Goal: Information Seeking & Learning: Learn about a topic

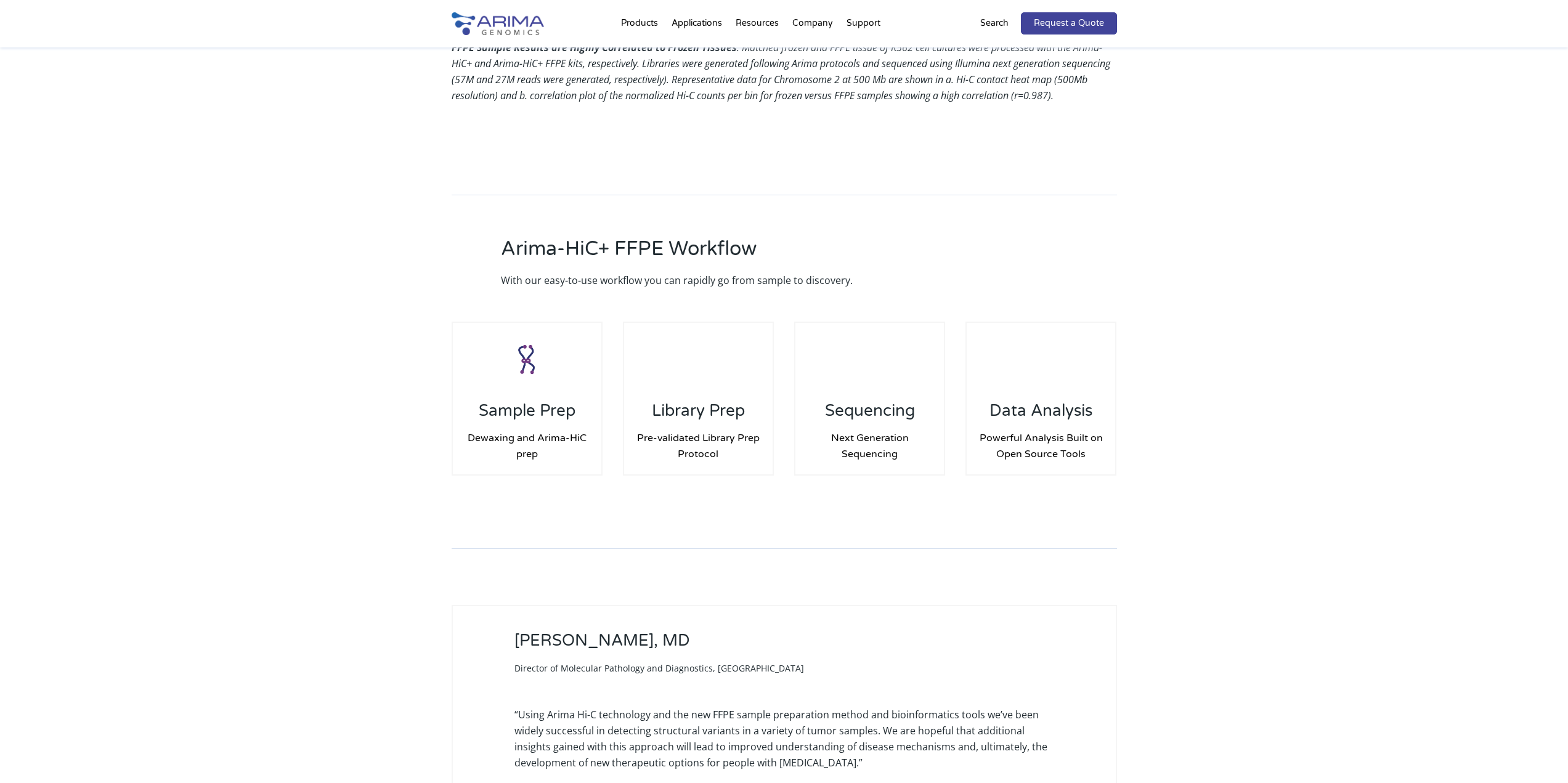
scroll to position [1530, 0]
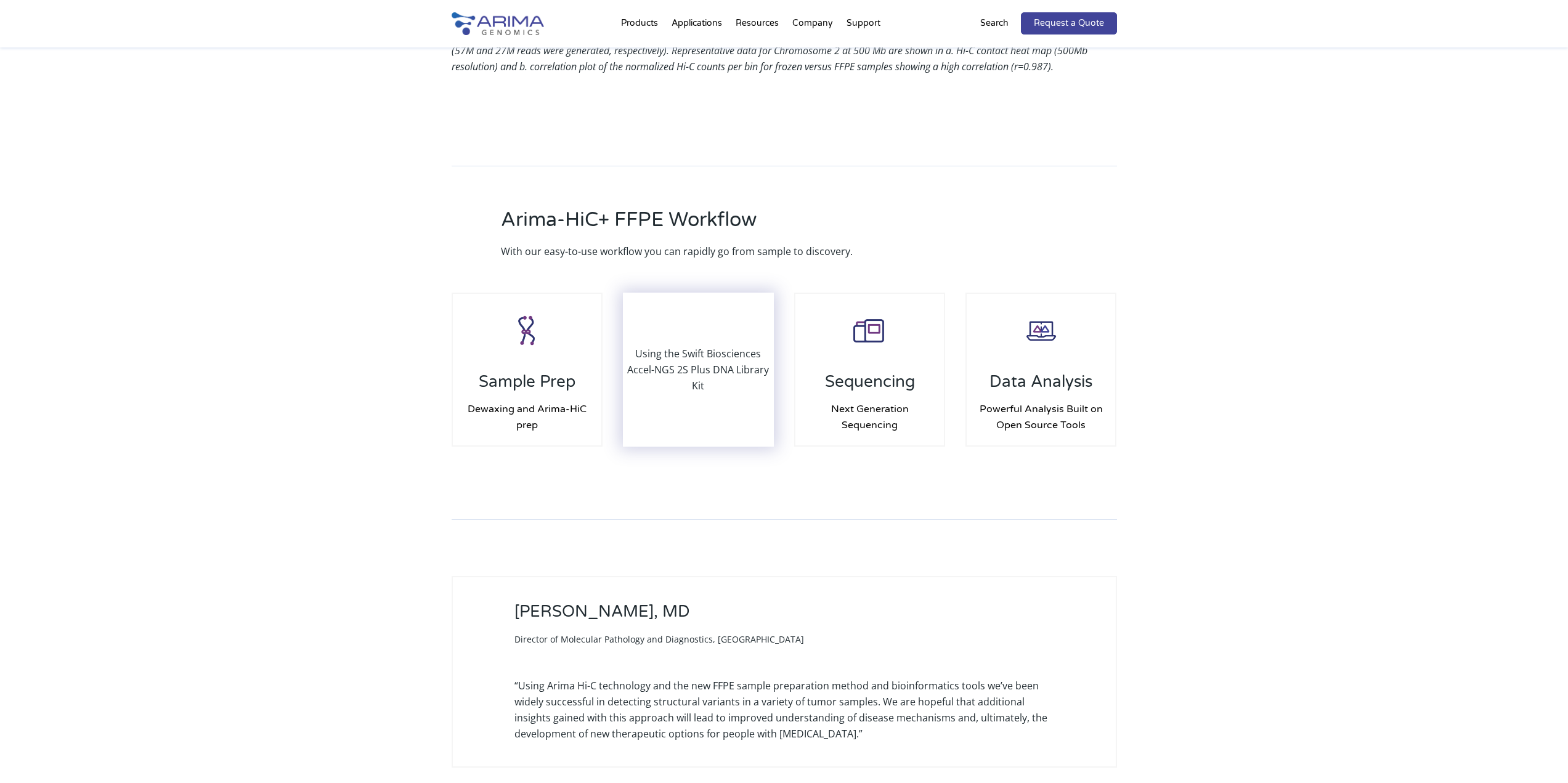
click at [699, 362] on p "Using the Swift Biosciences Accel-NGS 2S Plus DNA Library Kit" at bounding box center [699, 370] width 149 height 48
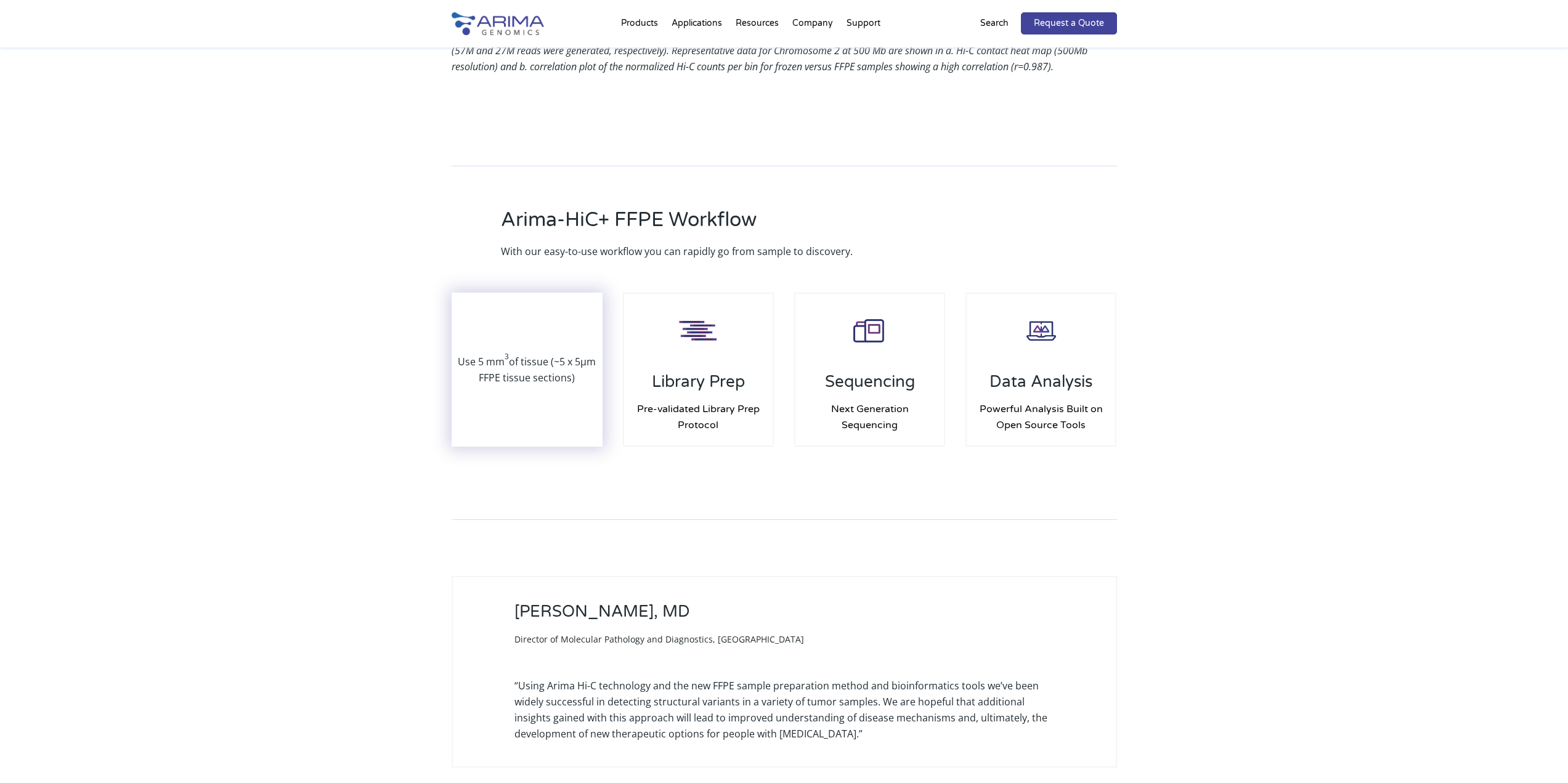
click at [545, 353] on p "Use 5 mm 3 of tissue (~5 x 5µm FFPE tissue sections)" at bounding box center [527, 369] width 149 height 32
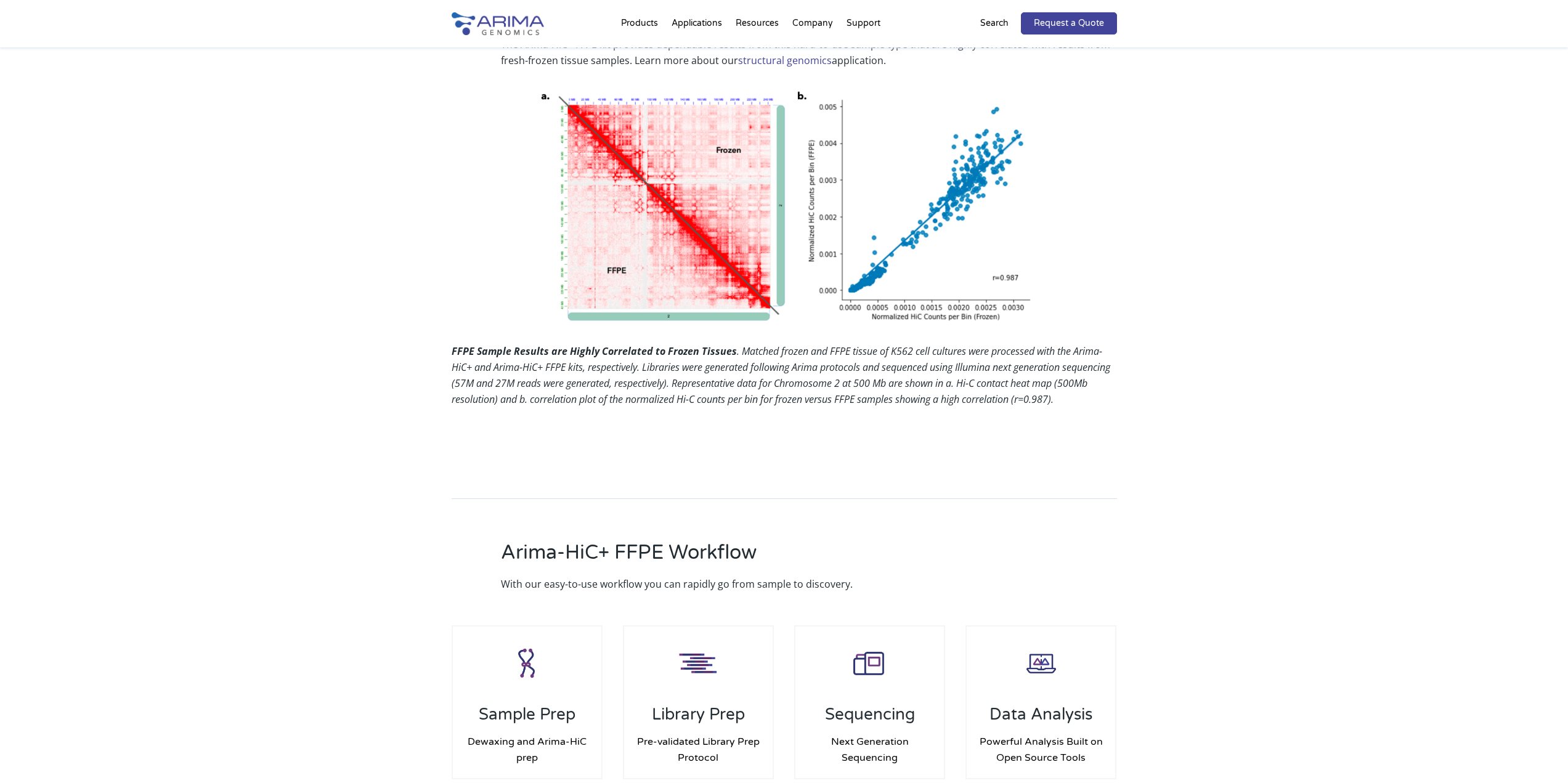
scroll to position [1185, 0]
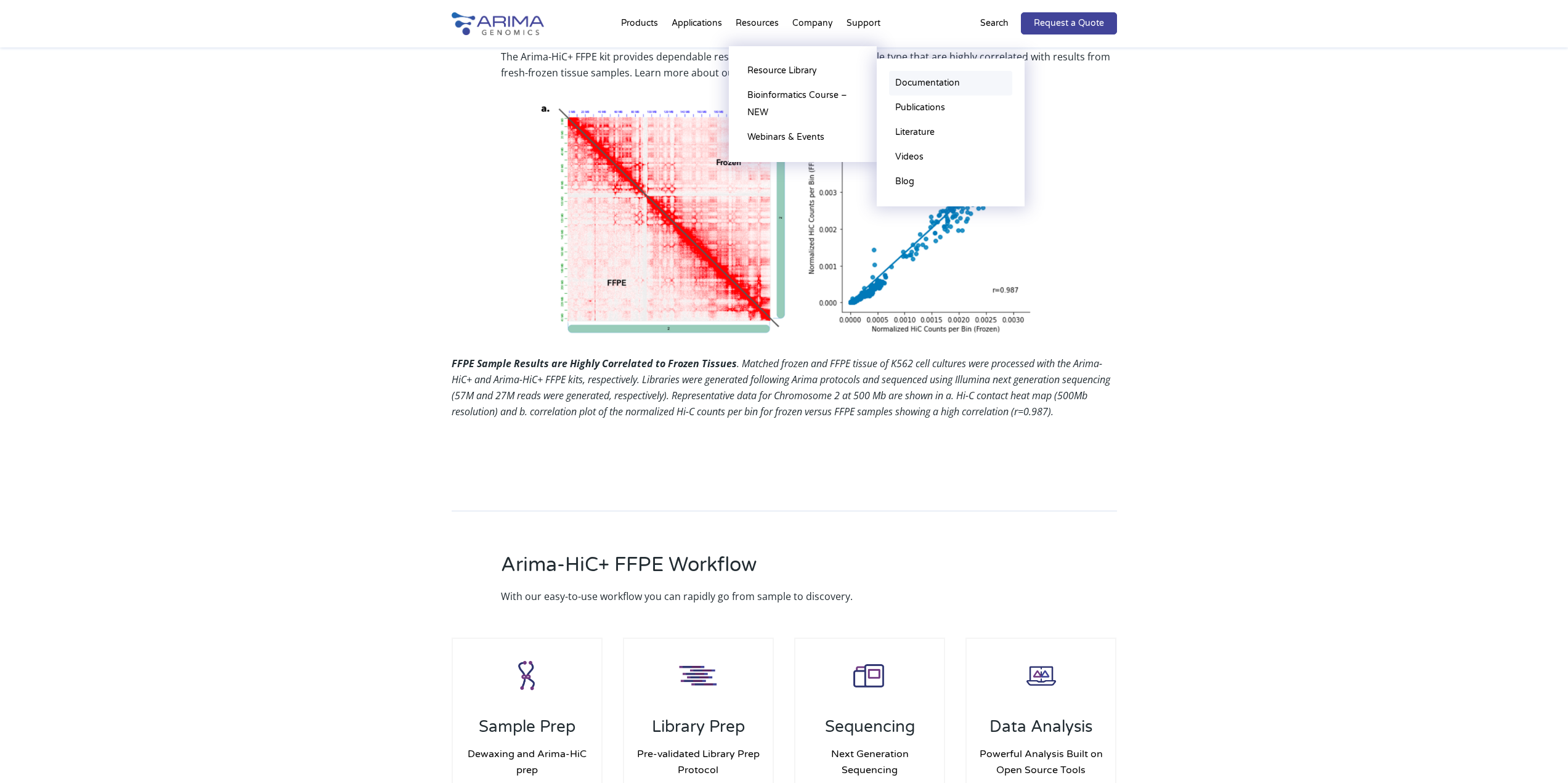
click at [925, 78] on link "Documentation" at bounding box center [950, 83] width 123 height 25
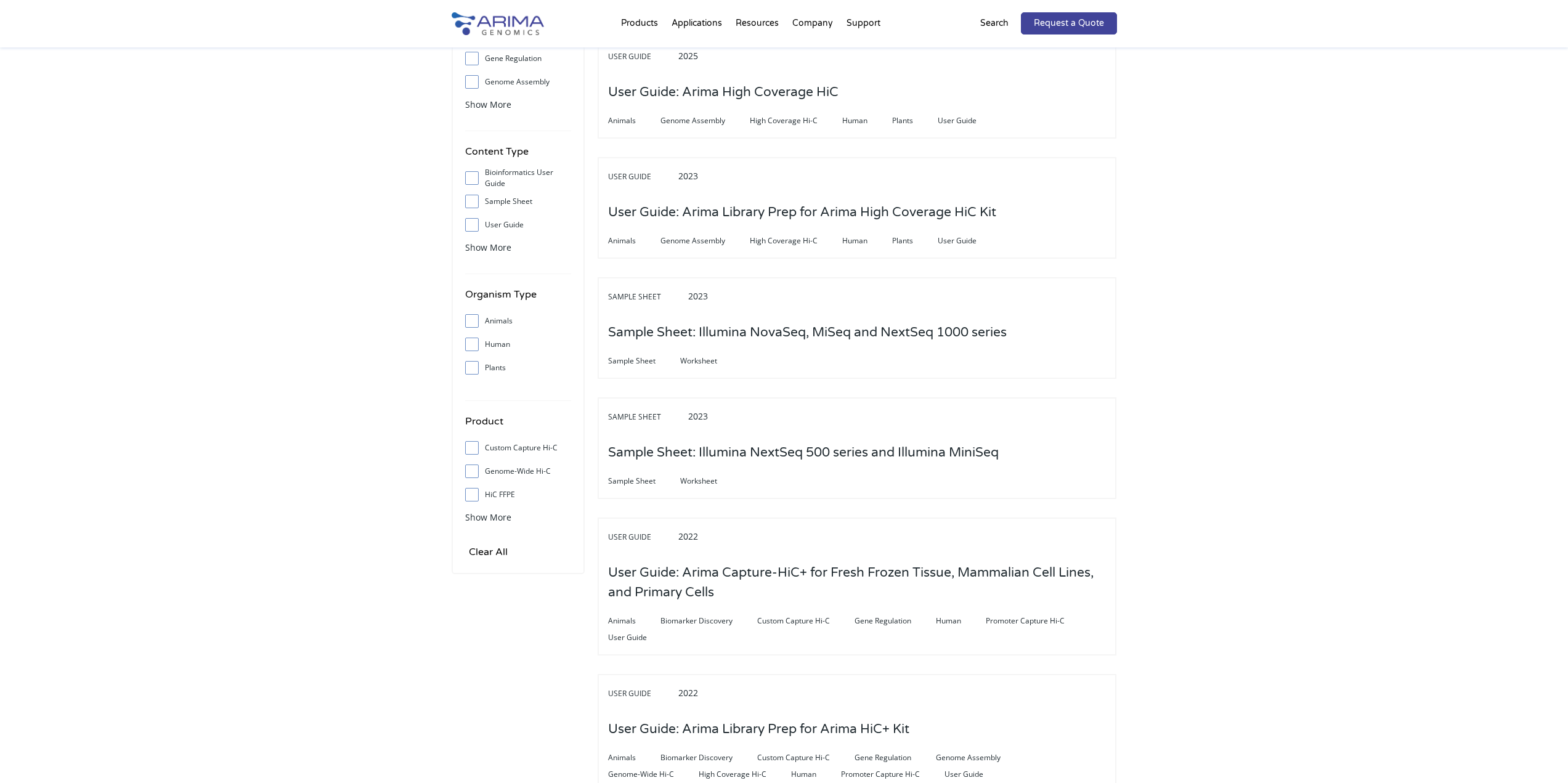
scroll to position [148, 0]
click at [473, 490] on input "HiC FFPE" at bounding box center [472, 492] width 8 height 8
checkbox input "true"
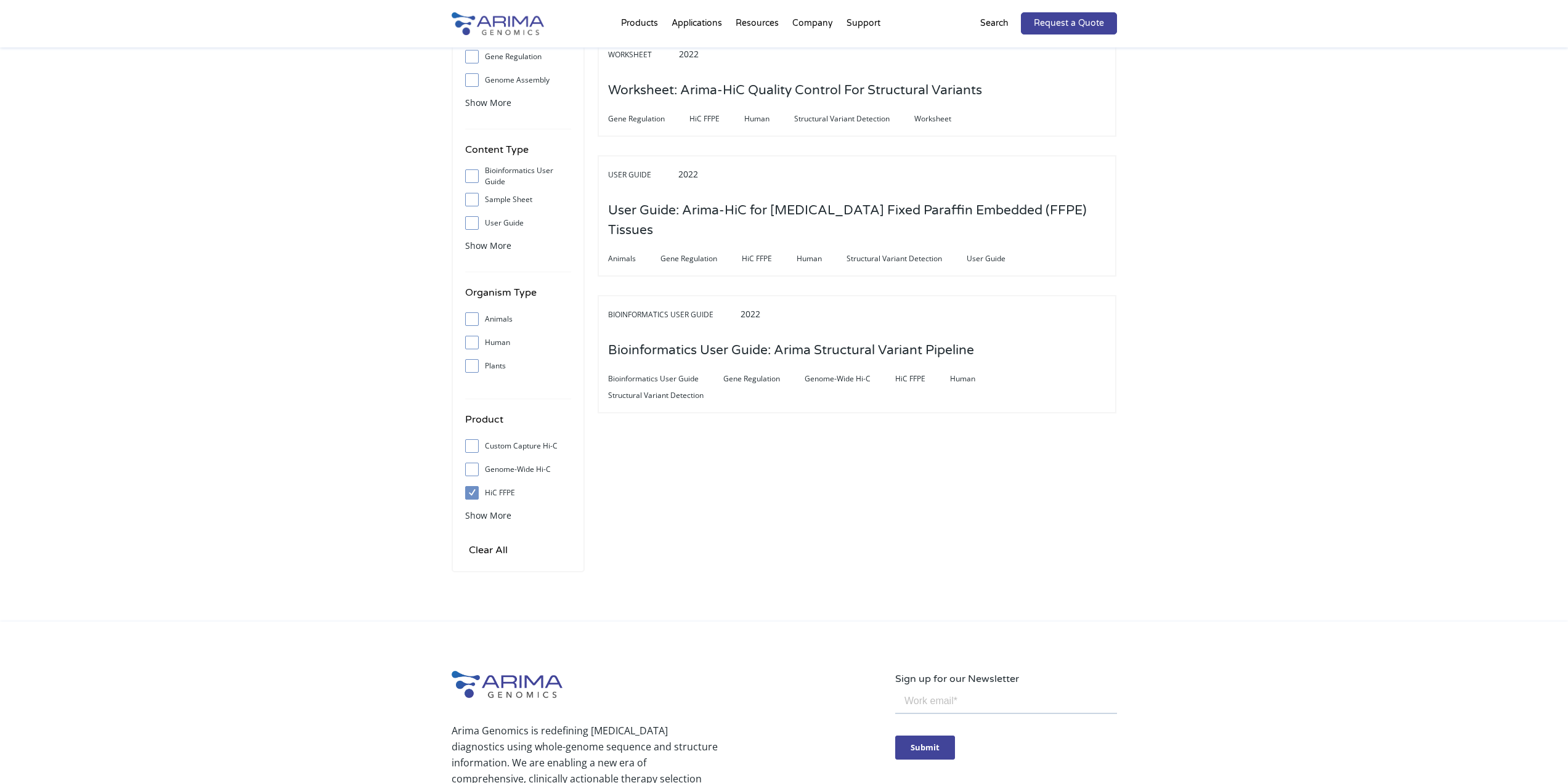
click at [472, 467] on input "Genome-Wide Hi-C" at bounding box center [472, 469] width 8 height 8
checkbox input "true"
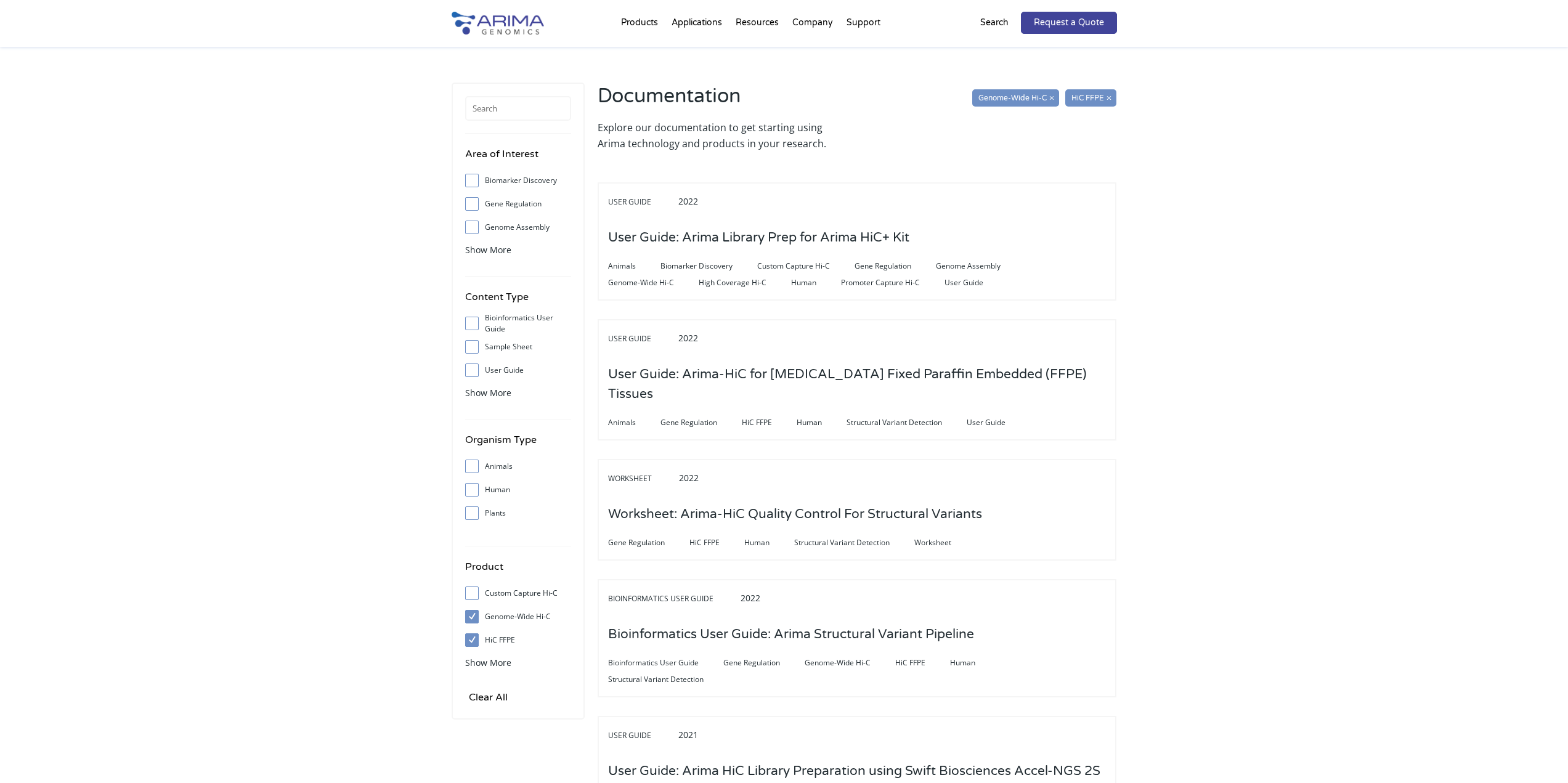
scroll to position [0, 0]
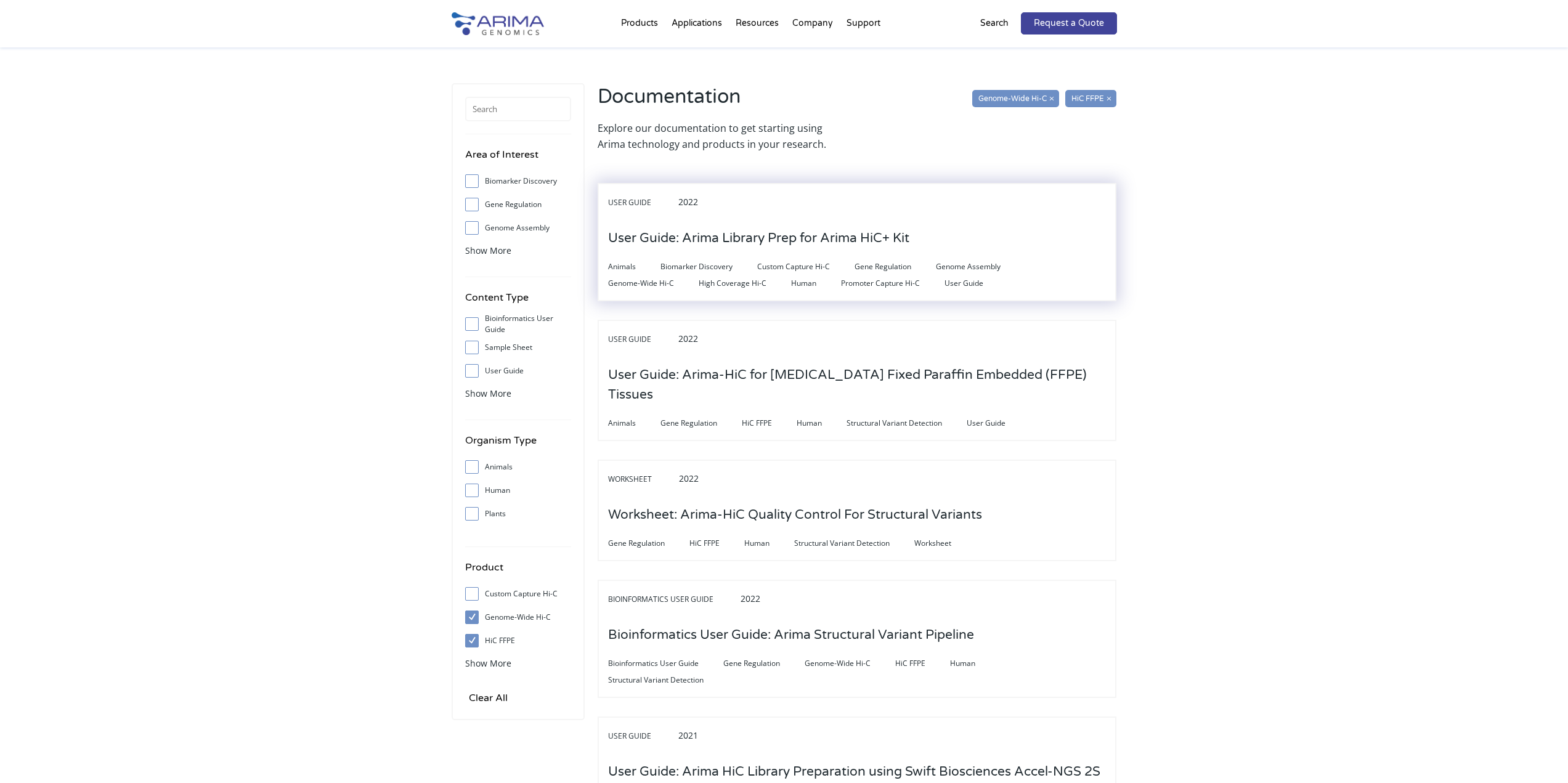
click at [781, 231] on h3 "User Guide: Arima Library Prep for Arima HiC+ Kit" at bounding box center [758, 238] width 301 height 38
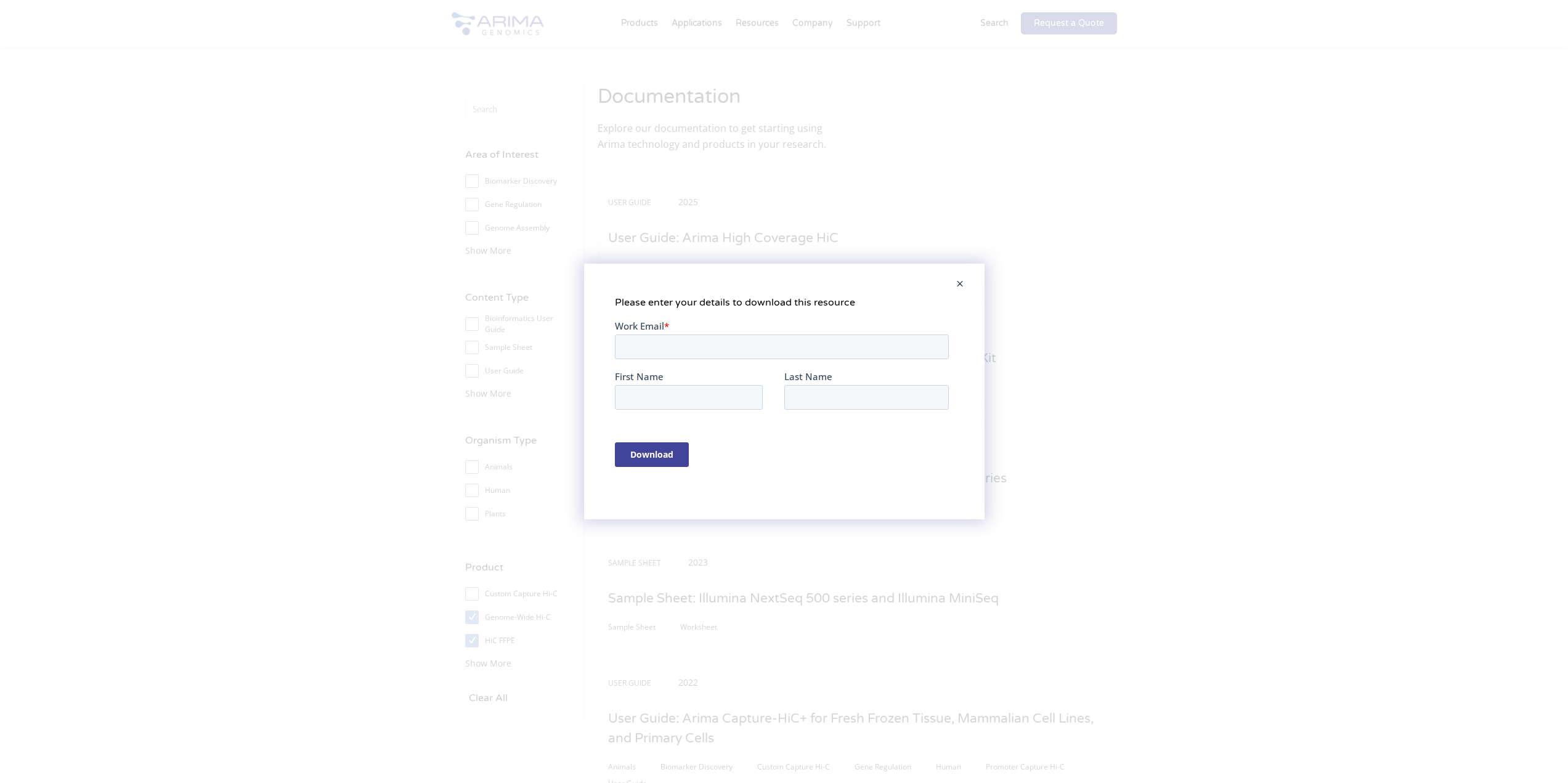
click at [960, 282] on span at bounding box center [960, 285] width 25 height 30
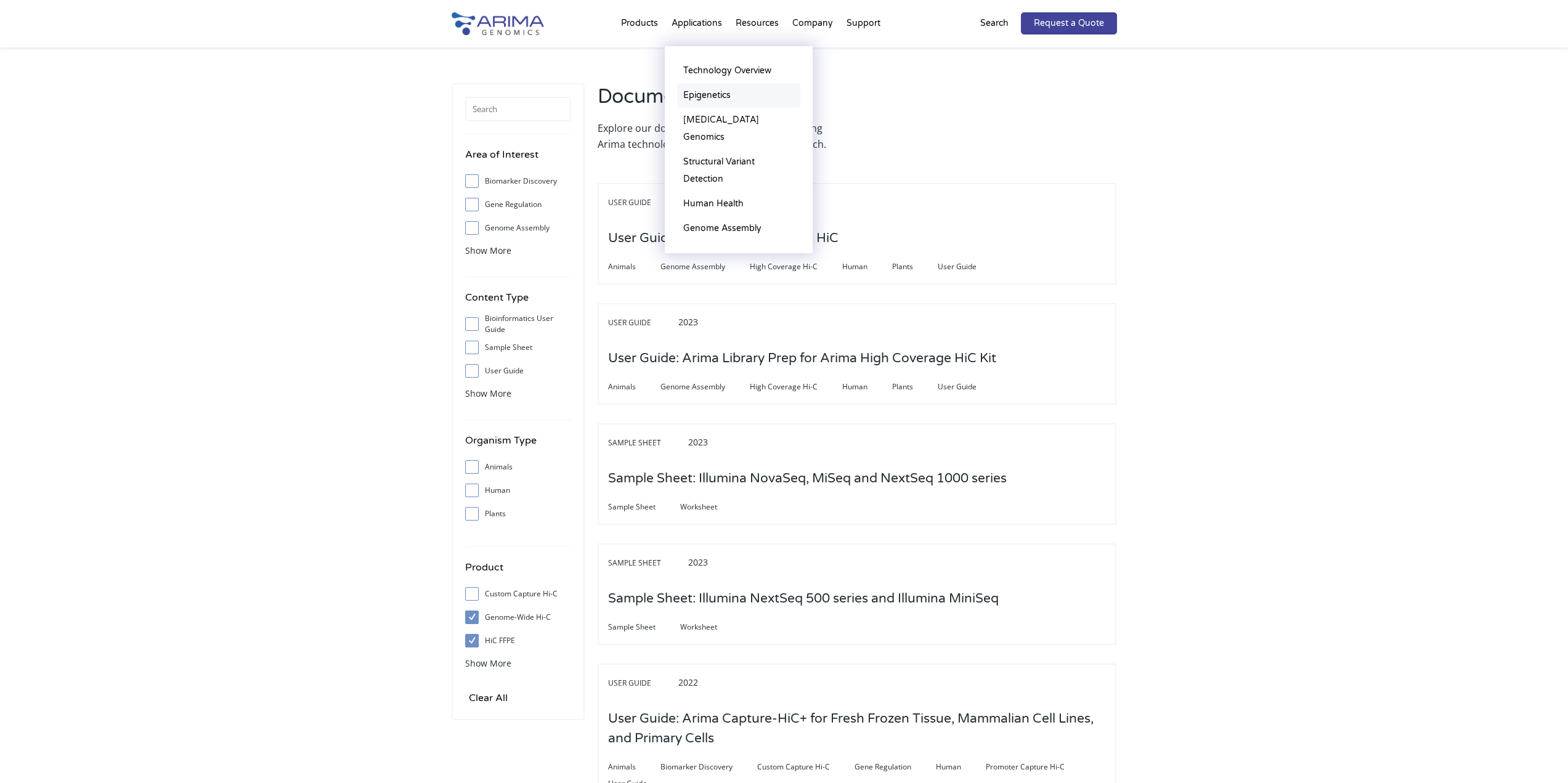
click at [713, 95] on link "Epigenetics" at bounding box center [738, 95] width 123 height 25
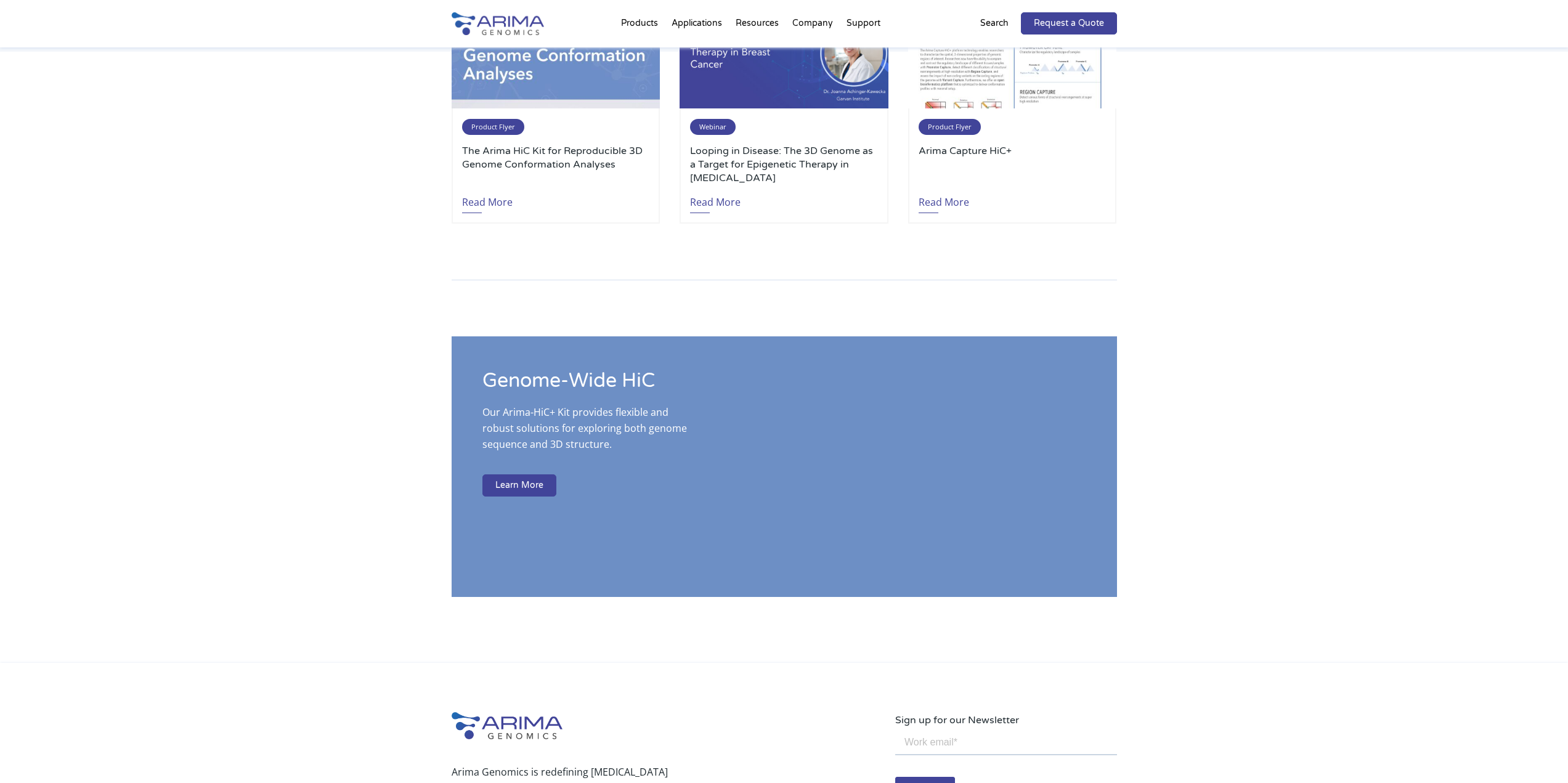
scroll to position [2247, 0]
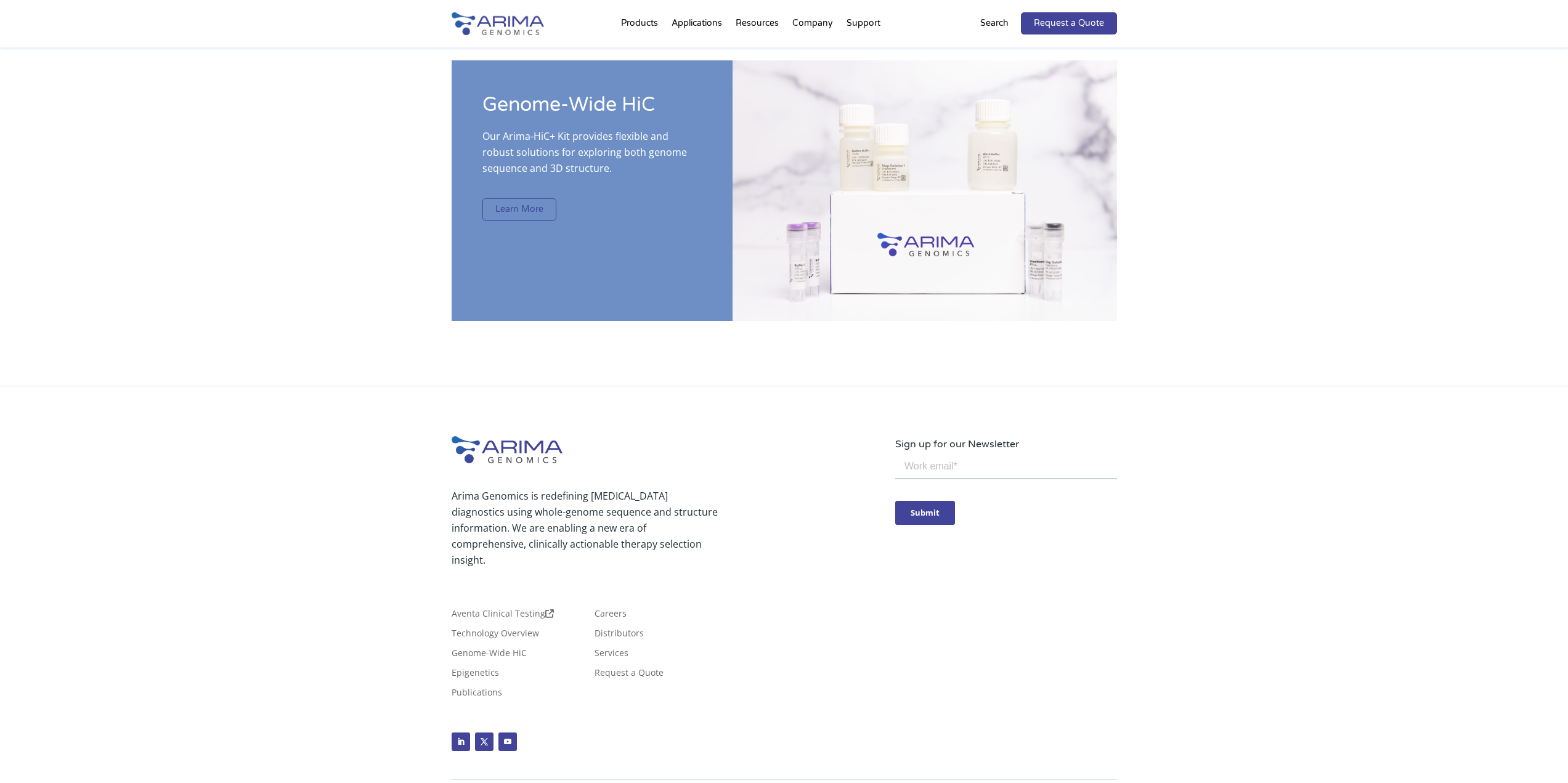
click at [535, 198] on link "Learn More" at bounding box center [519, 209] width 74 height 22
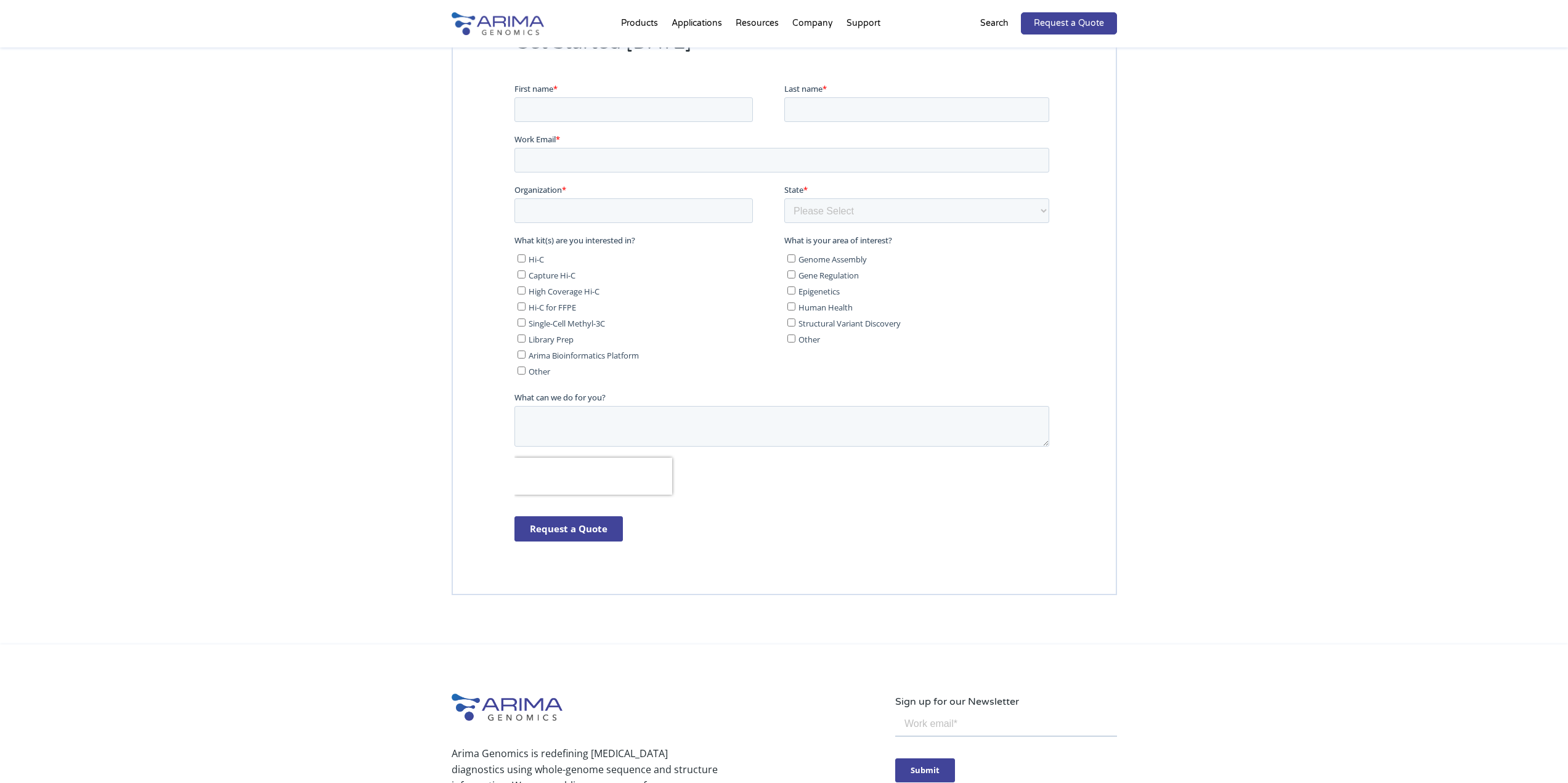
scroll to position [3395, 0]
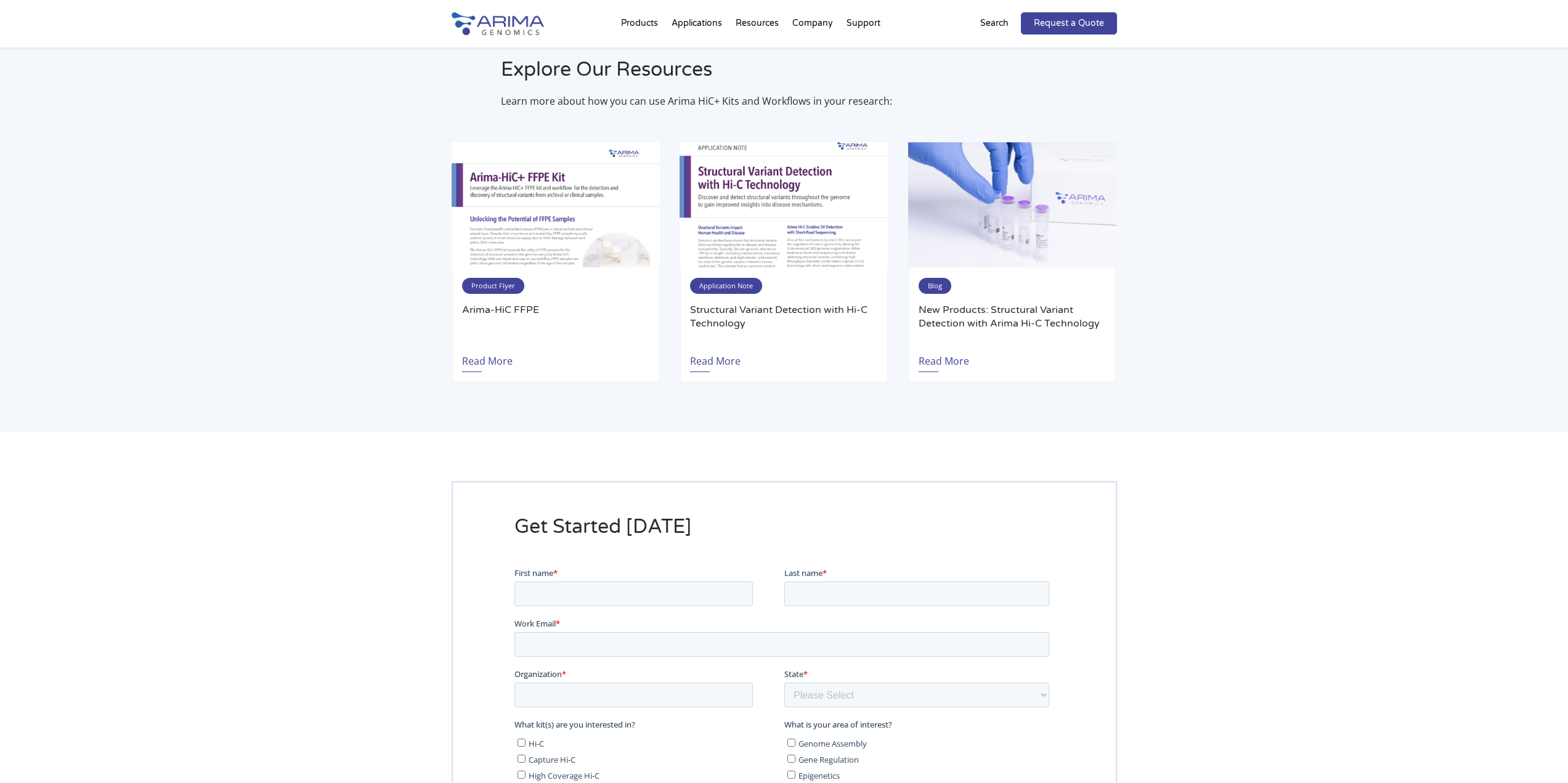
scroll to position [2227, 0]
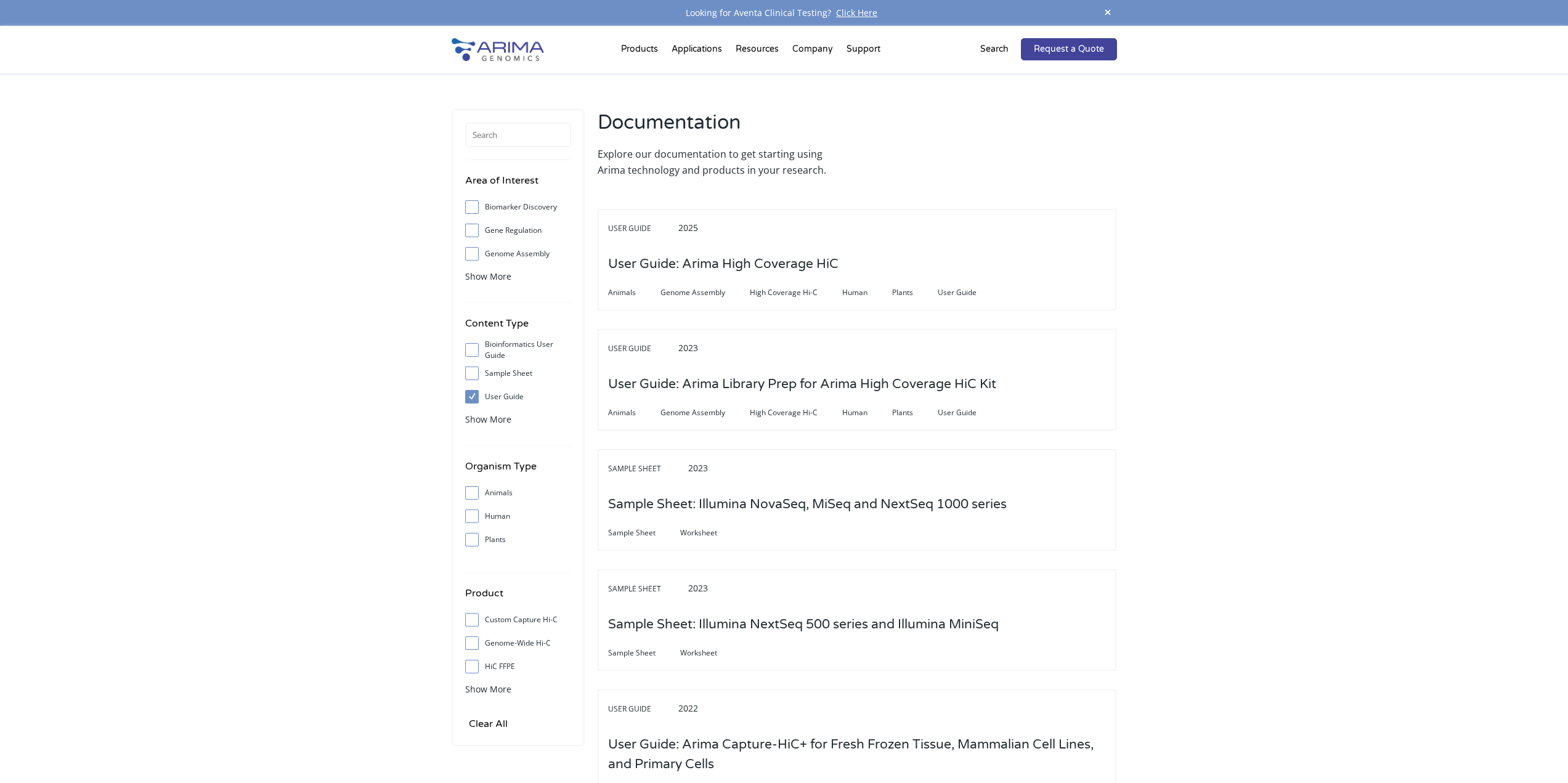
click at [472, 667] on input "HiC FFPE" at bounding box center [472, 666] width 8 height 8
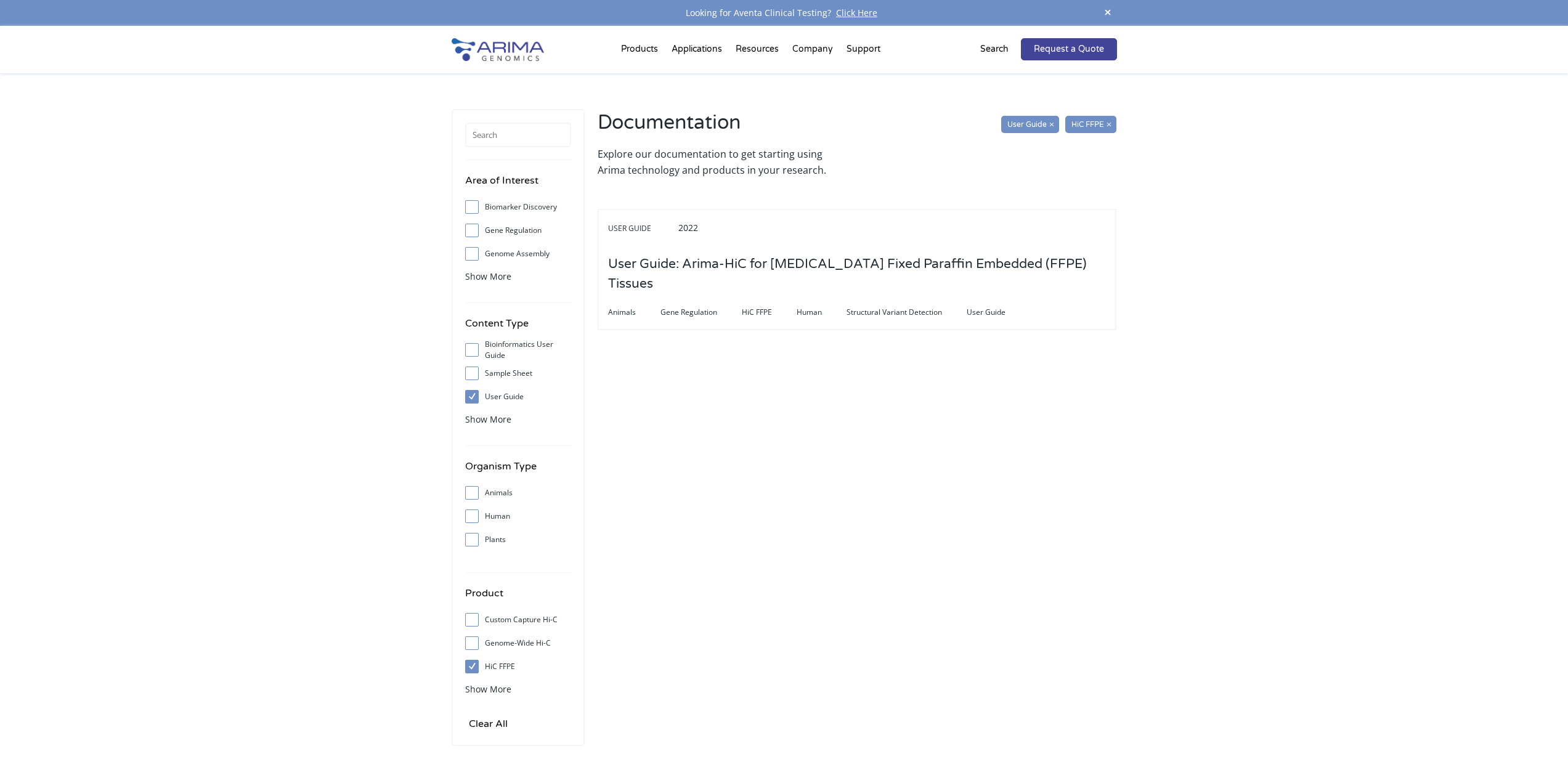
click at [469, 665] on input "HiC FFPE" at bounding box center [472, 666] width 8 height 8
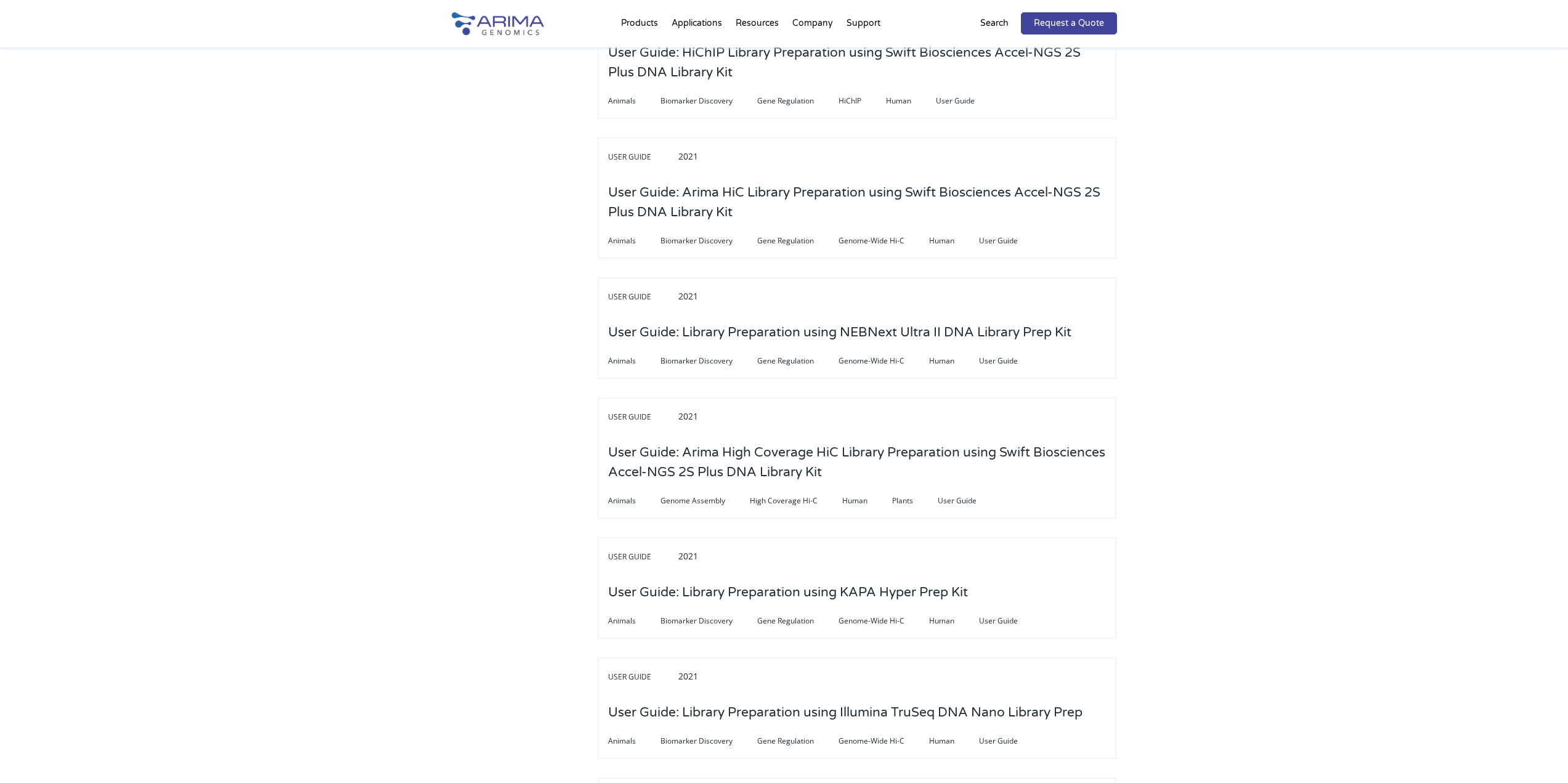
scroll to position [936, 0]
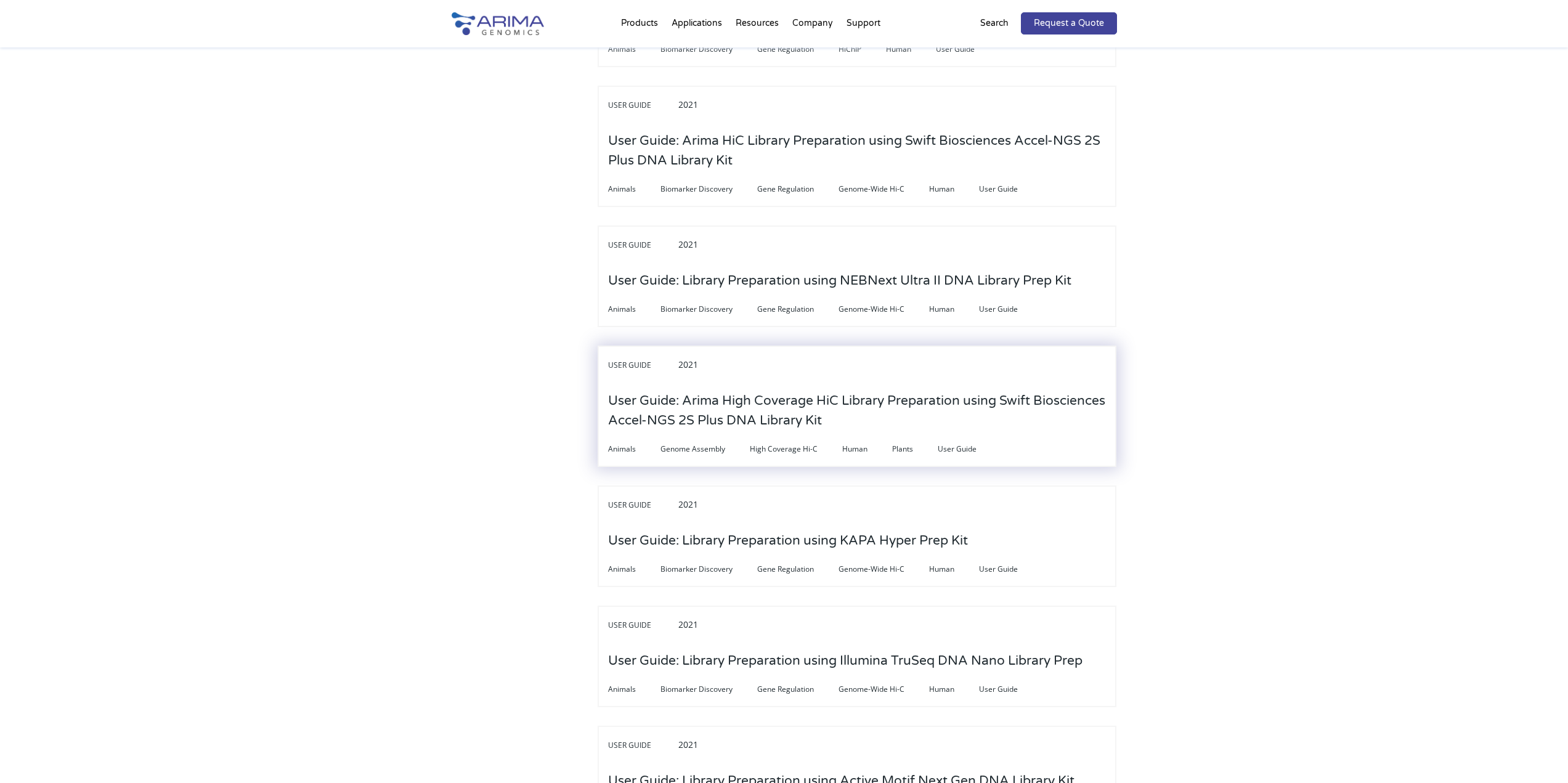
click at [727, 382] on h3 "User Guide: Arima High Coverage HiC Library Preparation using Swift Biosciences…" at bounding box center [857, 411] width 498 height 58
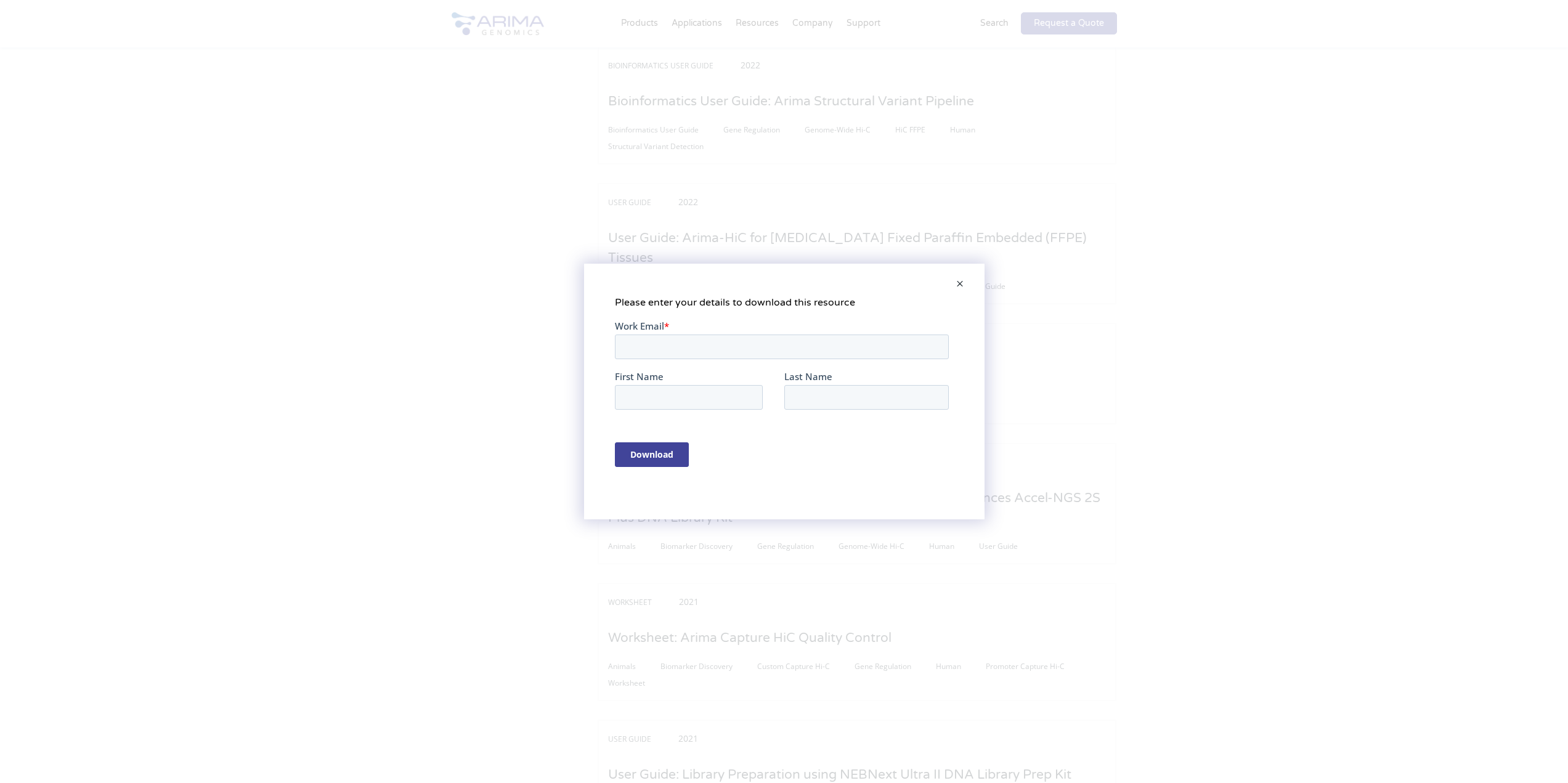
scroll to position [0, 0]
click at [956, 280] on span at bounding box center [960, 285] width 25 height 30
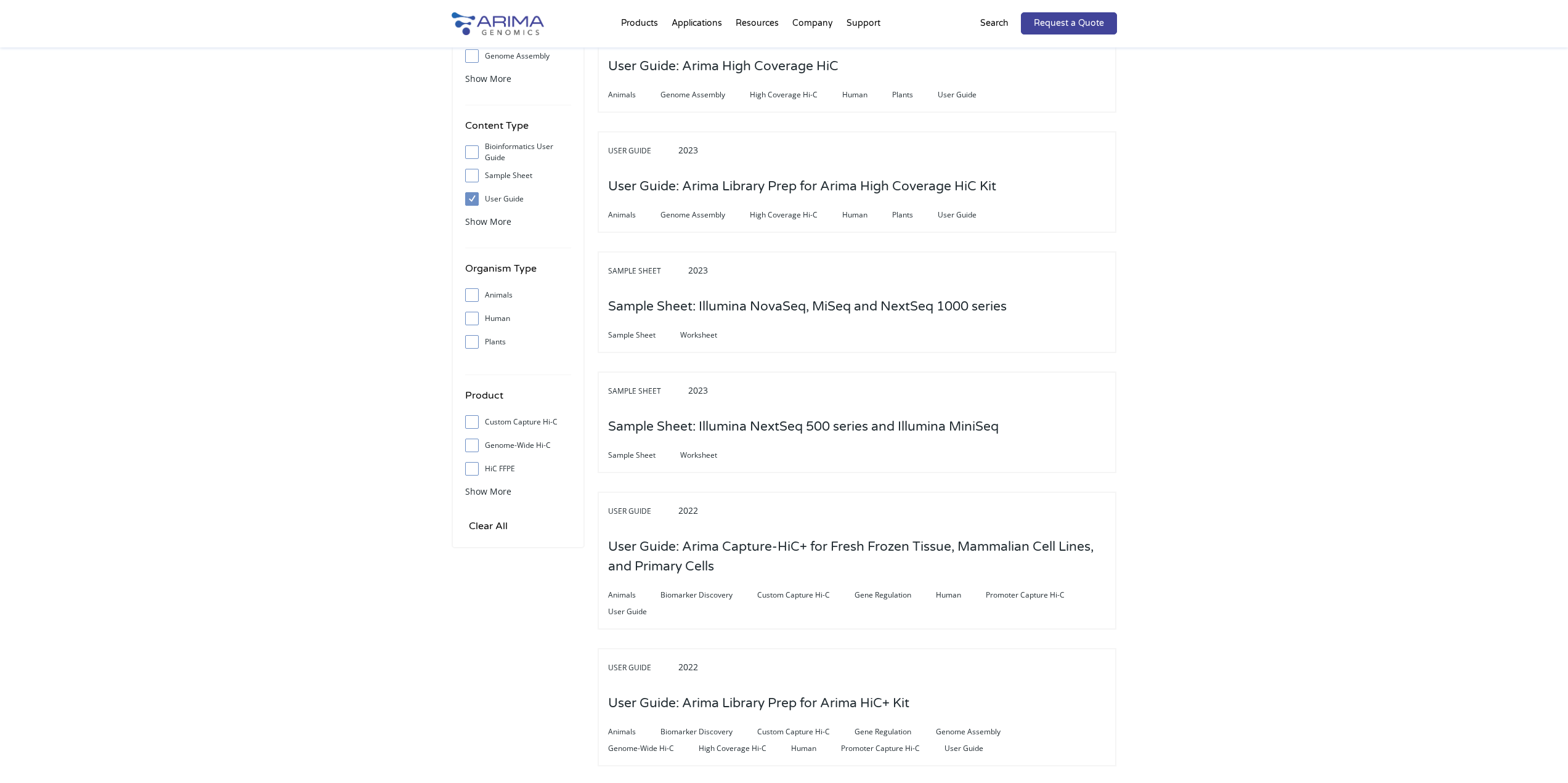
scroll to position [197, 0]
click at [470, 469] on input "HiC FFPE" at bounding box center [472, 469] width 8 height 8
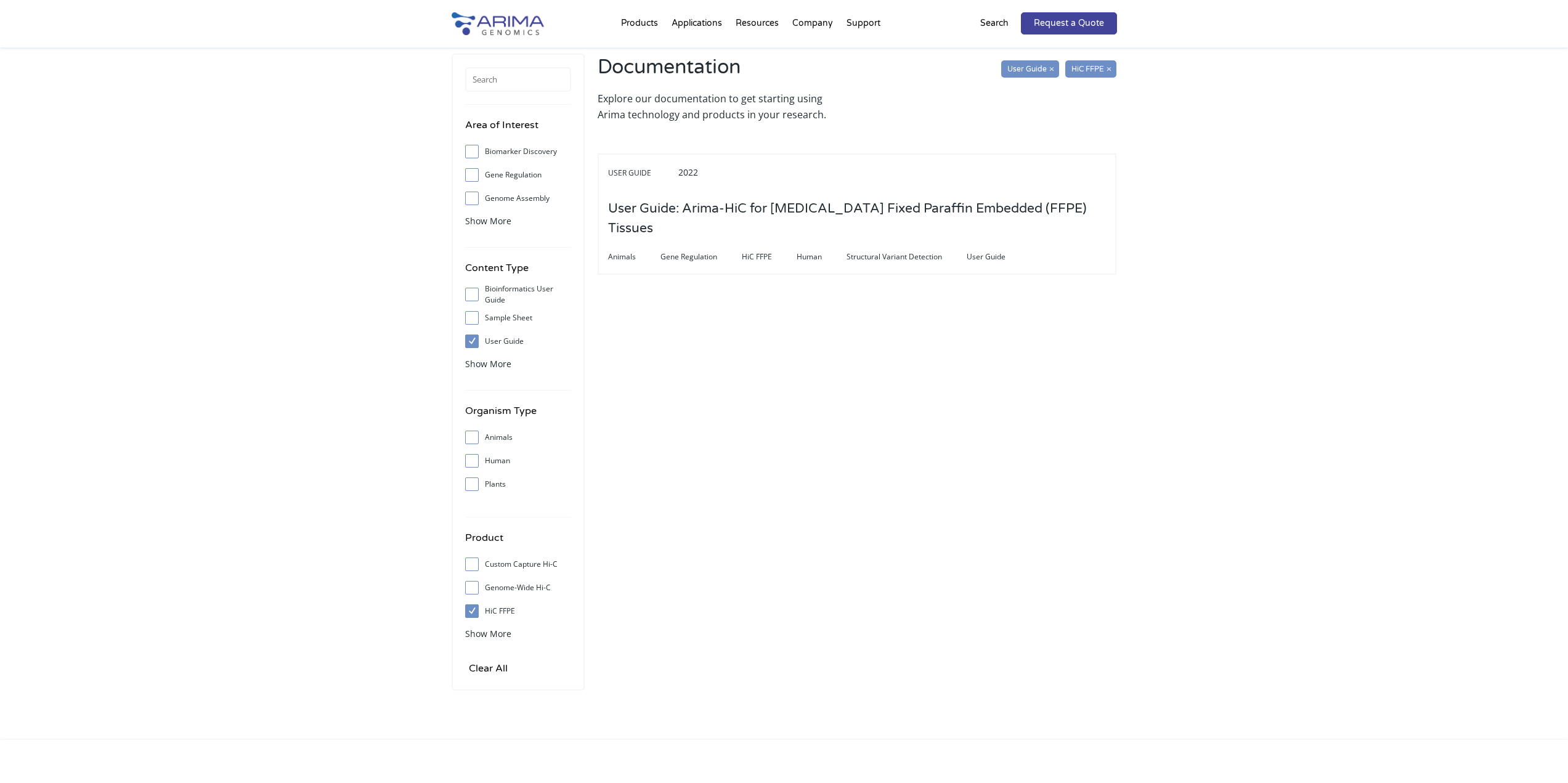
scroll to position [49, 0]
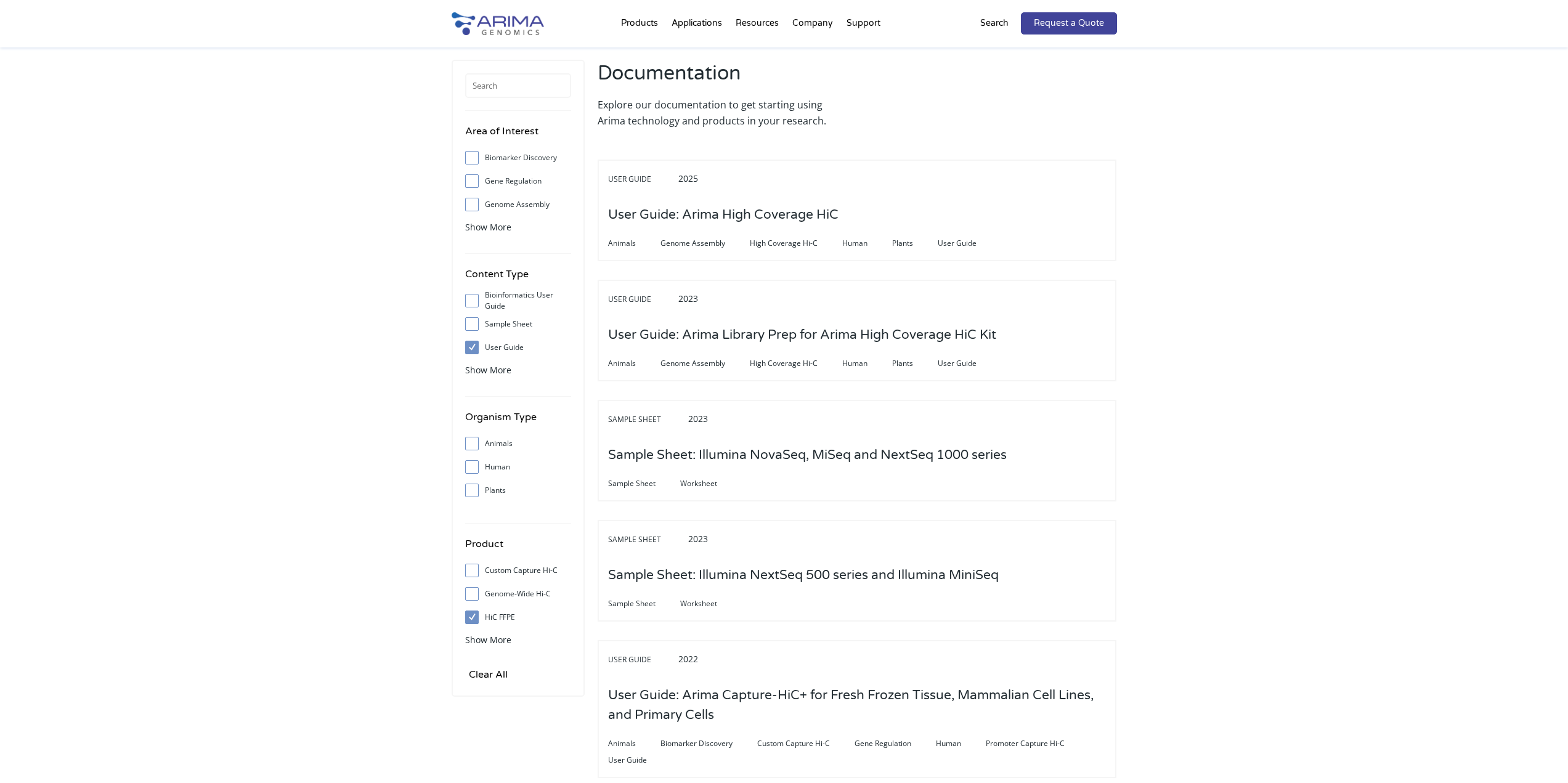
click at [476, 620] on span at bounding box center [474, 617] width 19 height 13
click at [476, 620] on input "HiC FFPE" at bounding box center [472, 617] width 8 height 8
checkbox input "false"
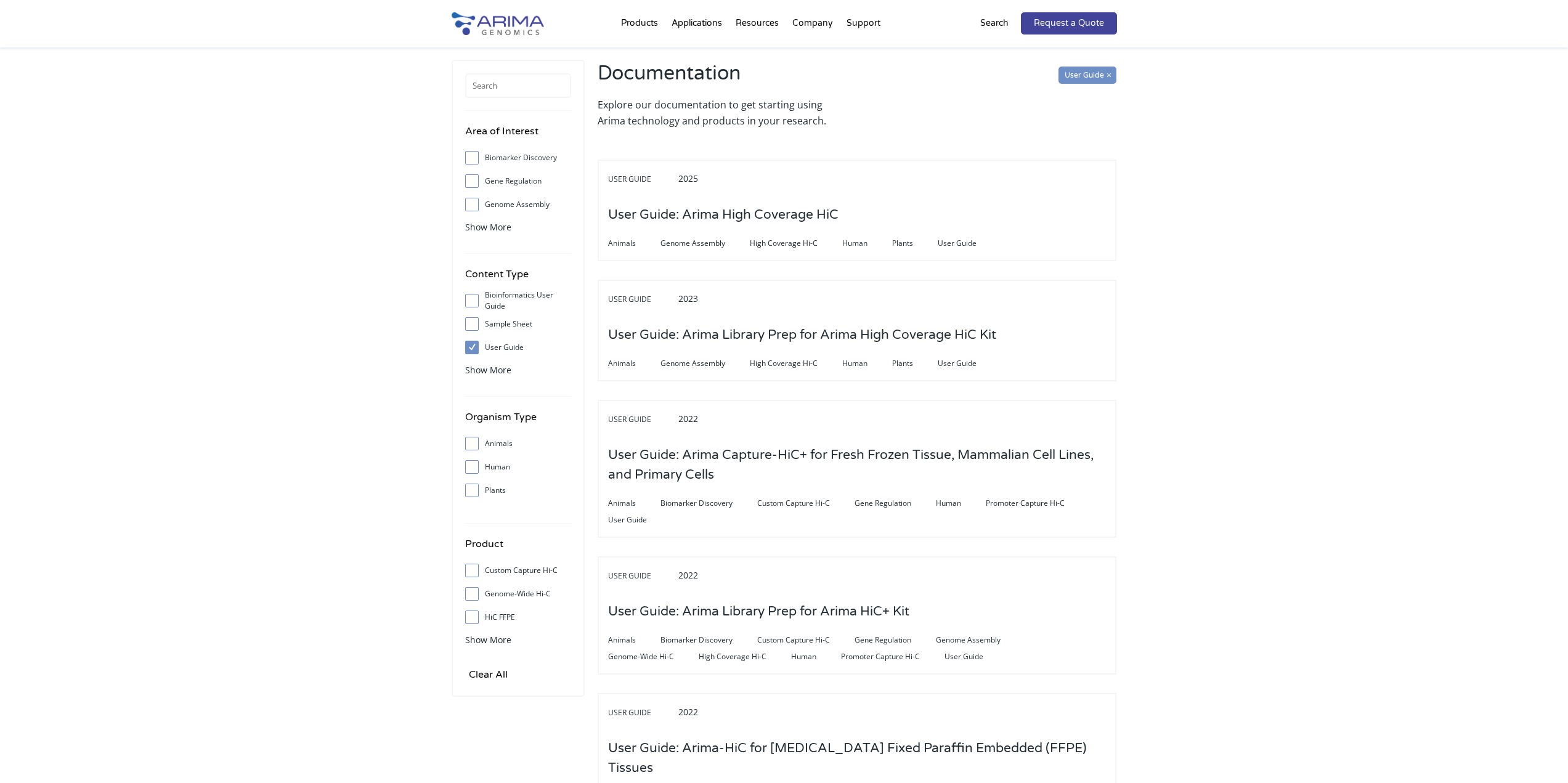
click at [472, 594] on input "Genome-Wide Hi-C" at bounding box center [472, 594] width 8 height 8
checkbox input "true"
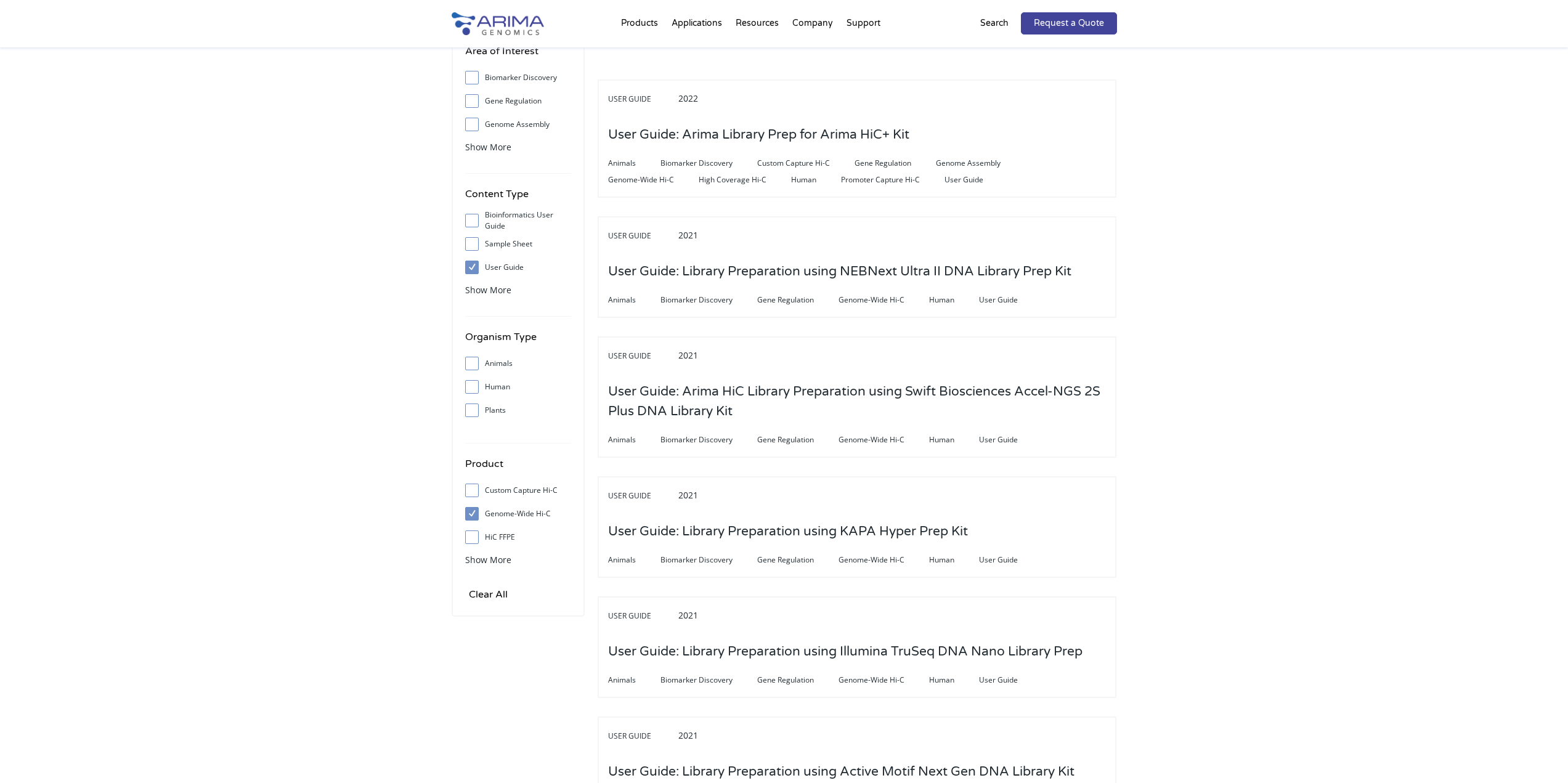
scroll to position [197, 0]
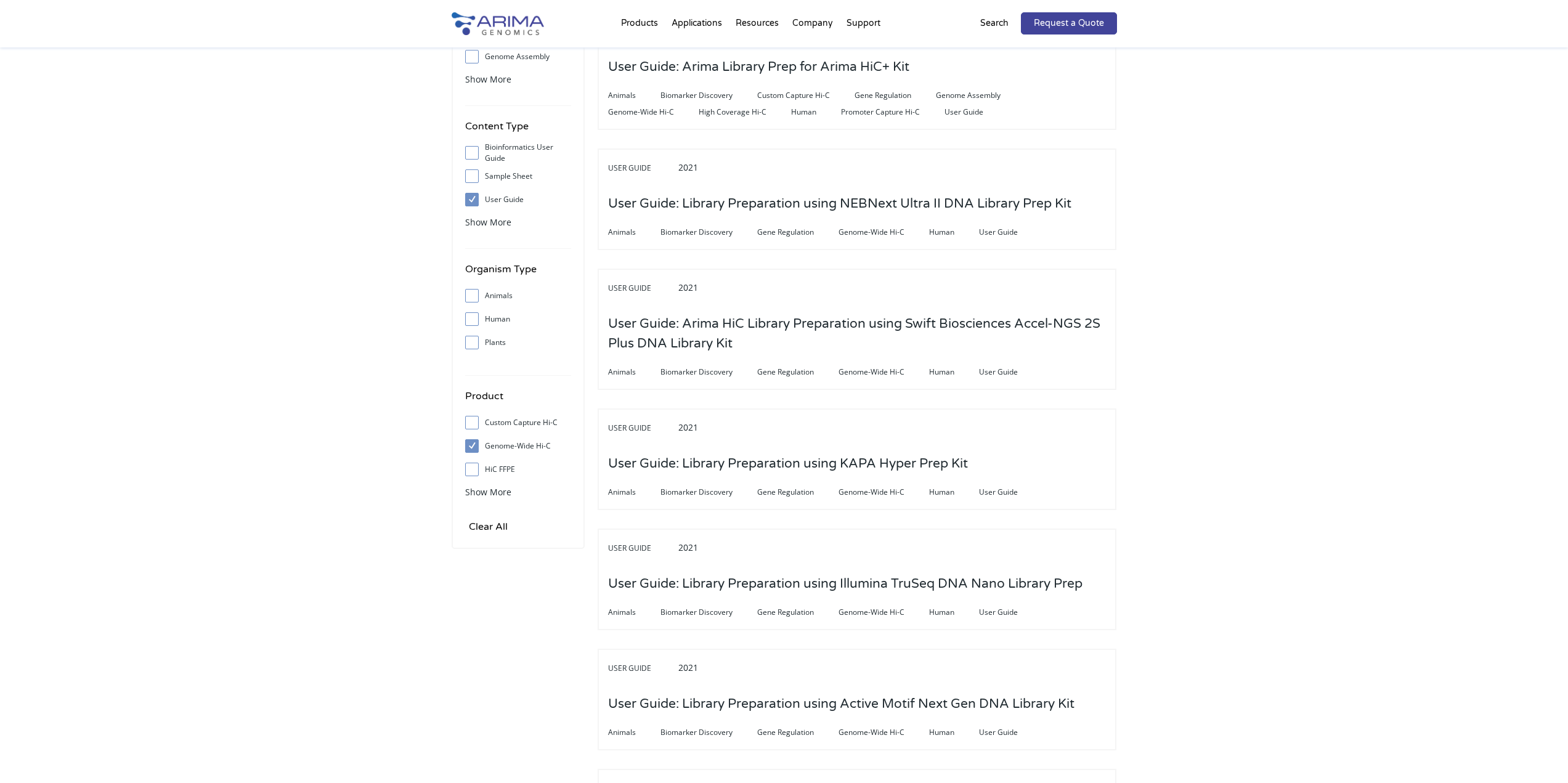
click at [476, 424] on span at bounding box center [474, 422] width 19 height 13
click at [476, 424] on input "Custom Capture Hi-C" at bounding box center [472, 422] width 8 height 8
checkbox input "true"
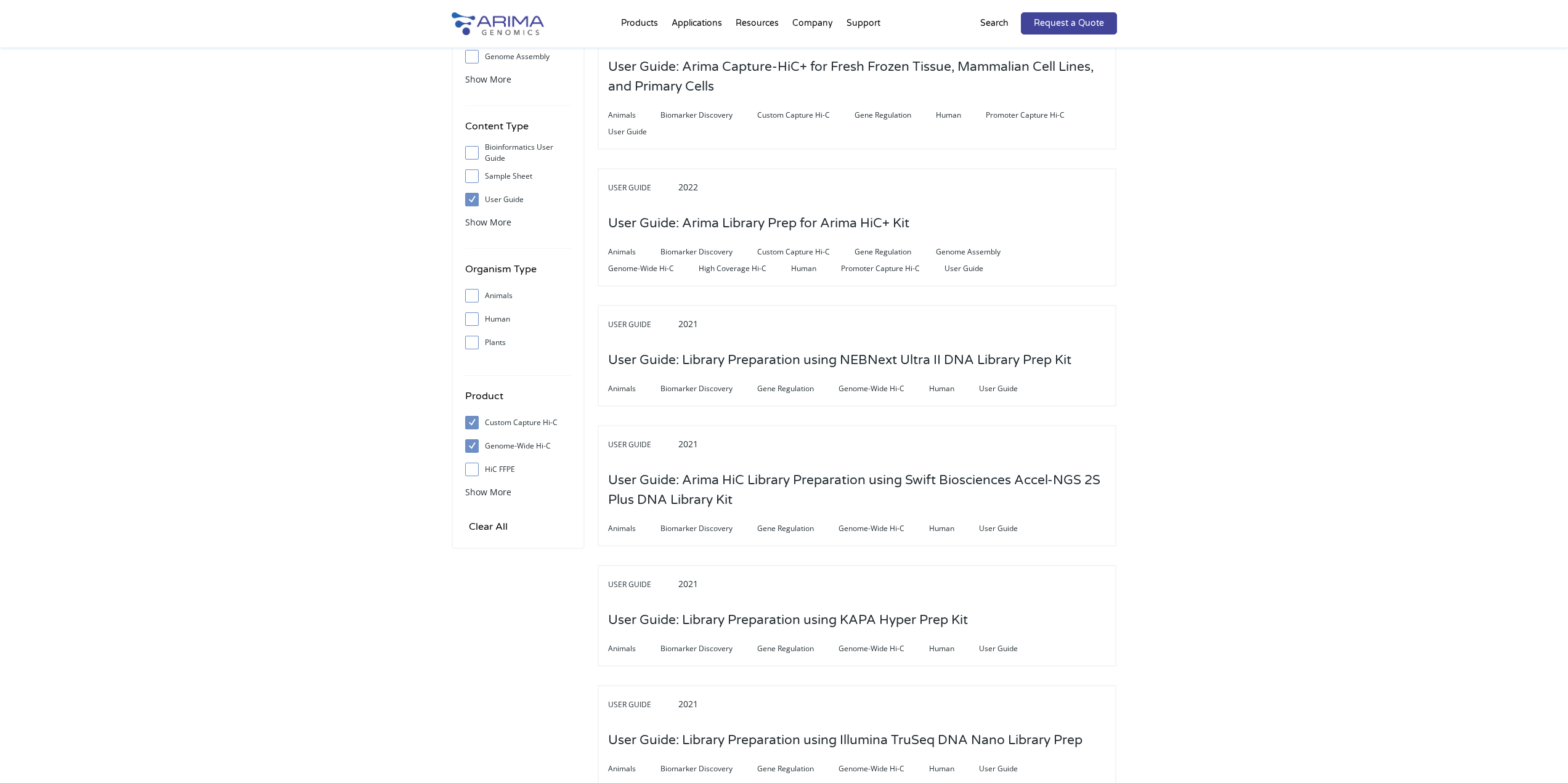
click at [468, 446] on input "Genome-Wide Hi-C" at bounding box center [472, 446] width 8 height 8
checkbox input "false"
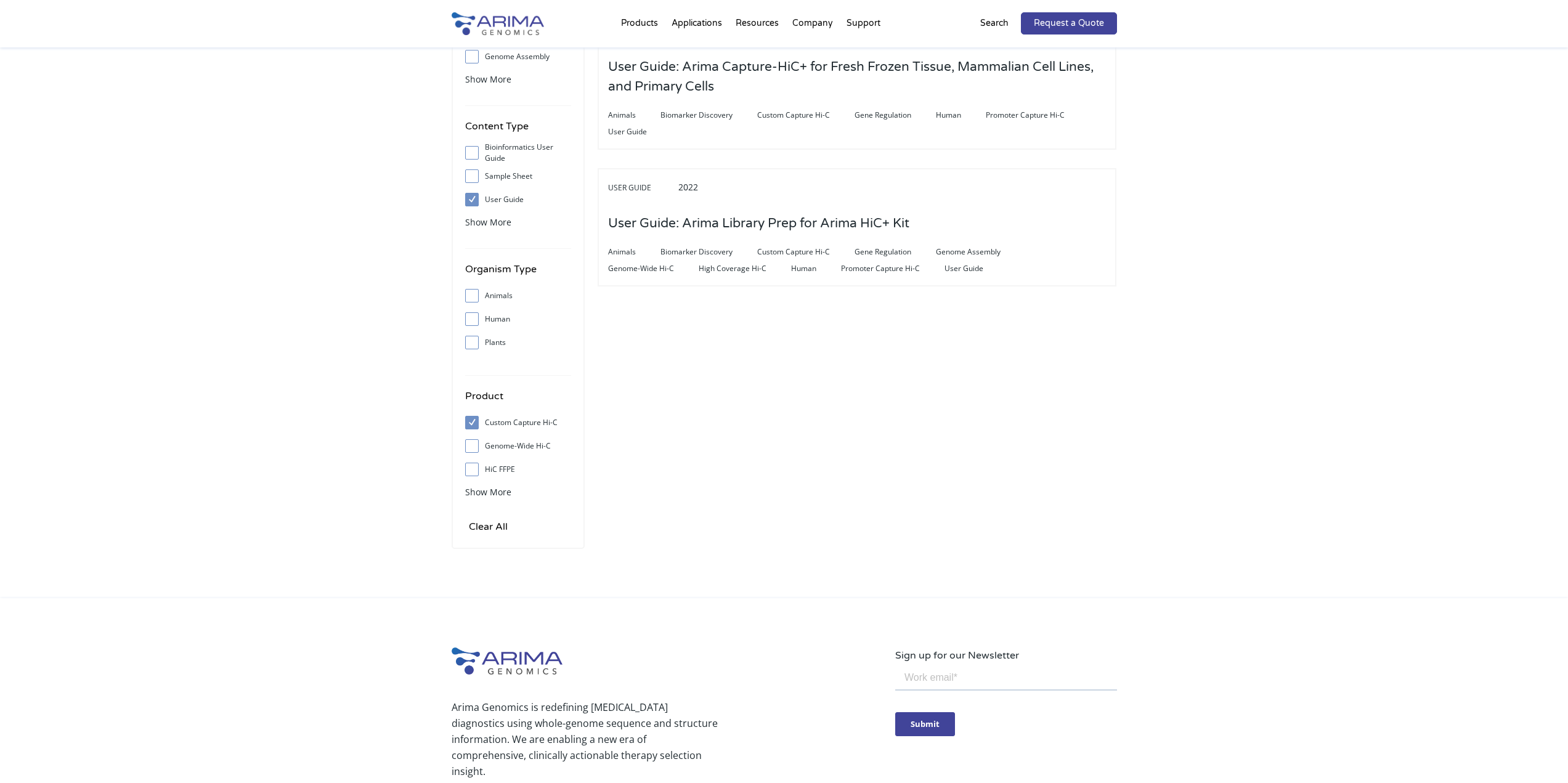
click at [472, 420] on input "Custom Capture Hi-C" at bounding box center [472, 422] width 8 height 8
checkbox input "false"
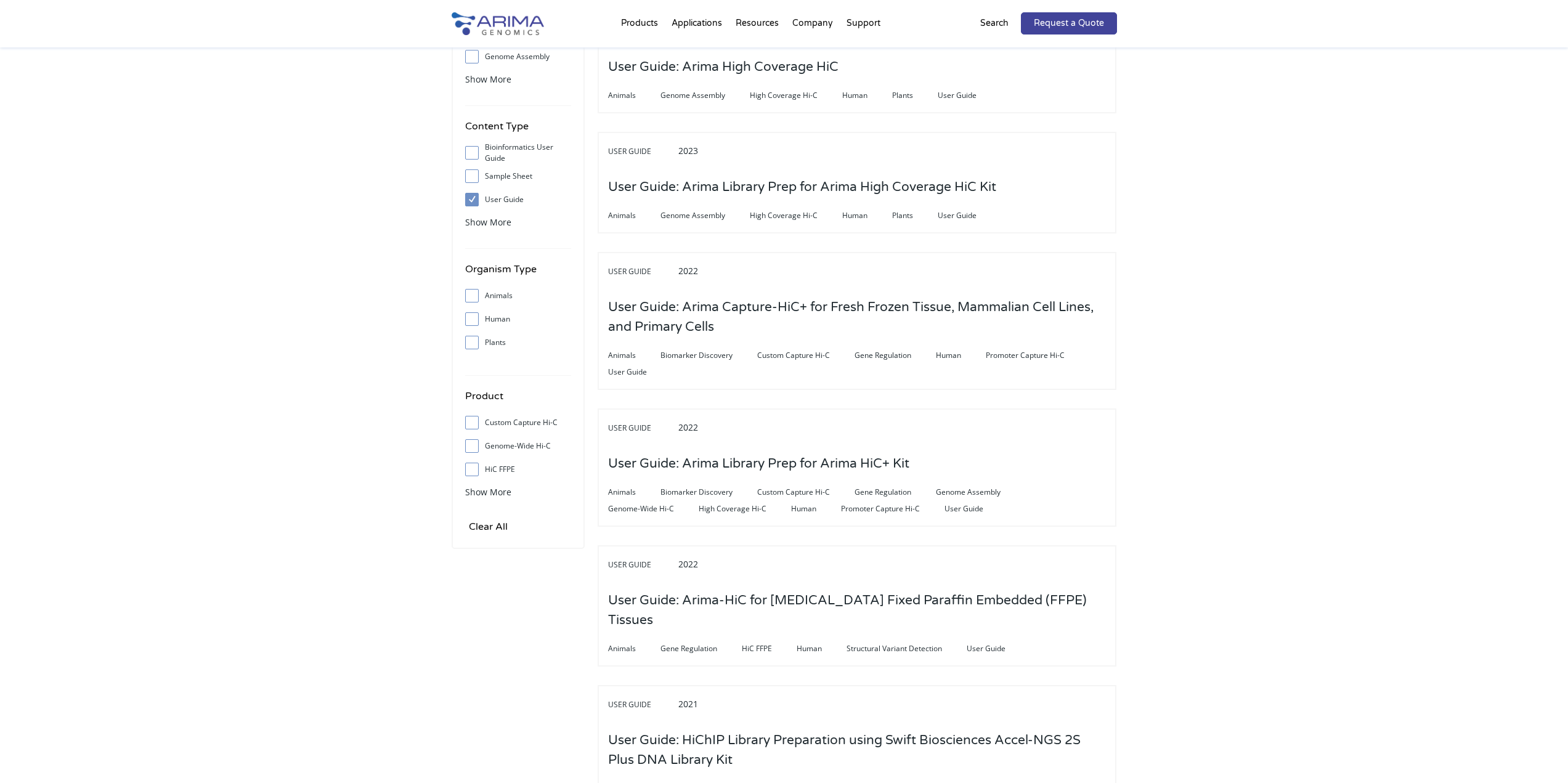
click at [474, 447] on input "Genome-Wide Hi-C" at bounding box center [472, 446] width 8 height 8
checkbox input "true"
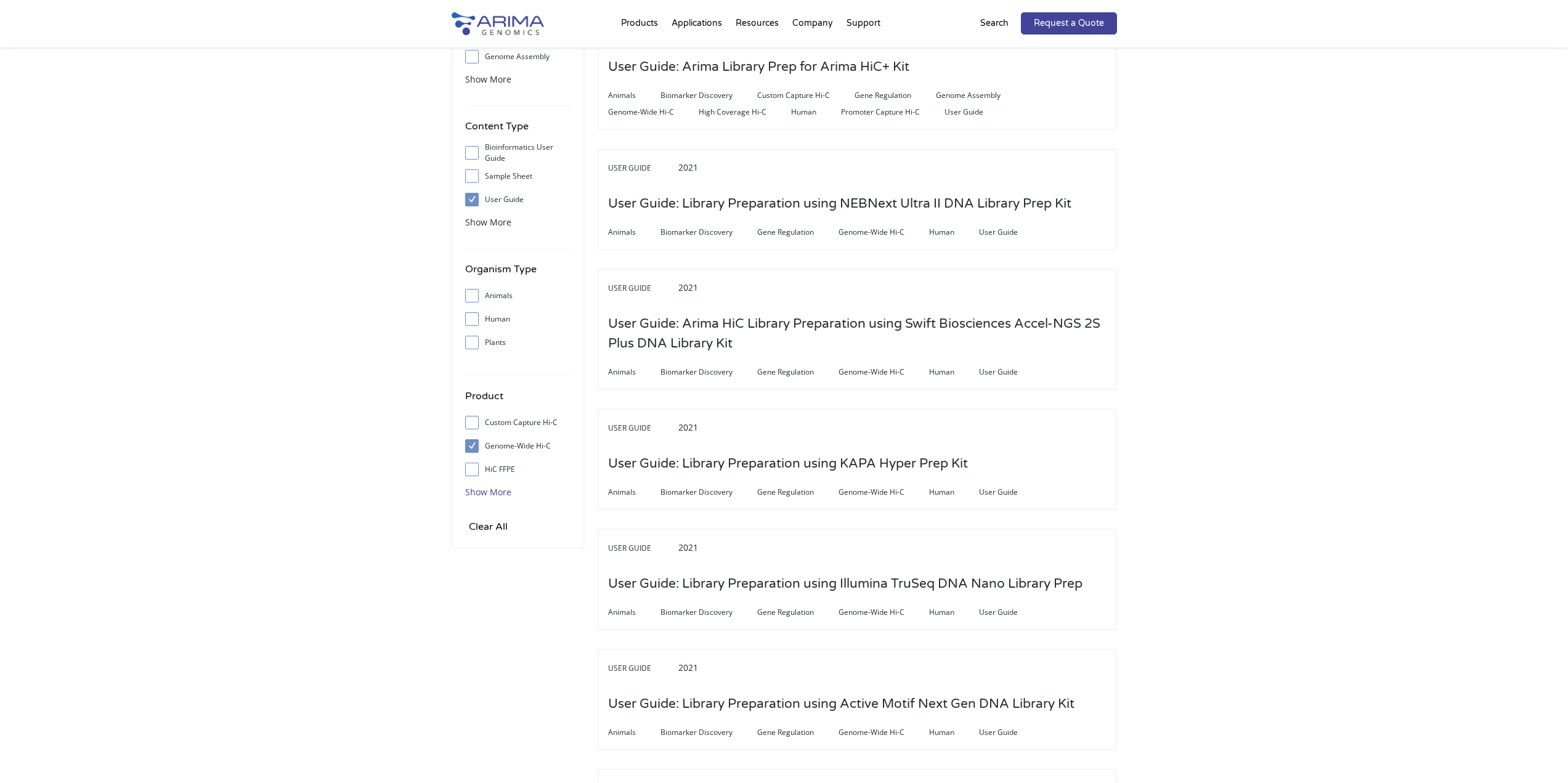
click at [493, 492] on span "Show More" at bounding box center [488, 492] width 46 height 11
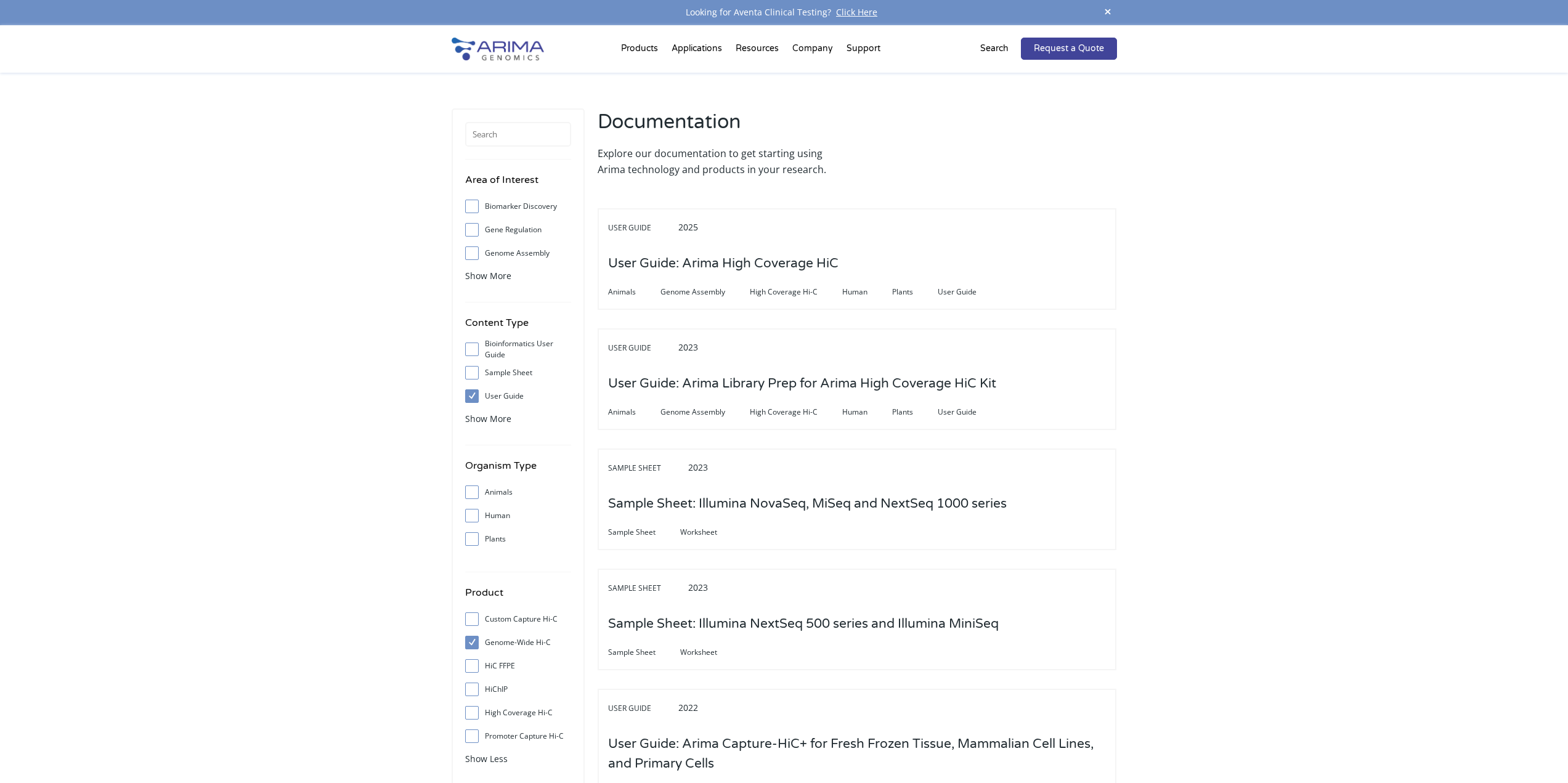
scroll to position [0, 0]
click at [494, 277] on span "Show More" at bounding box center [488, 276] width 46 height 11
click at [472, 252] on input "Genome Assembly" at bounding box center [472, 253] width 8 height 8
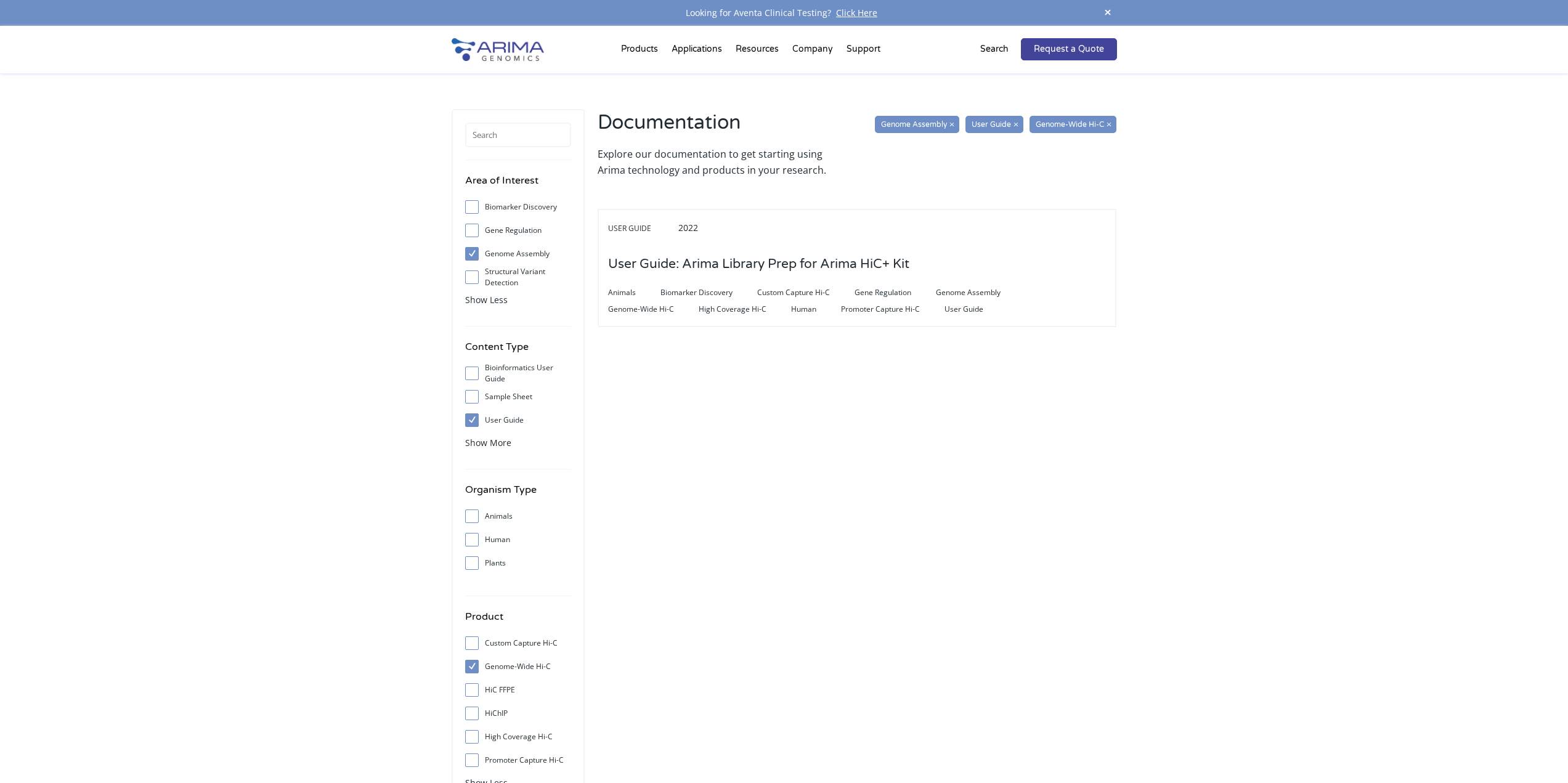
click at [468, 248] on span at bounding box center [474, 254] width 19 height 13
click at [468, 249] on input "Genome Assembly" at bounding box center [472, 253] width 8 height 8
checkbox input "false"
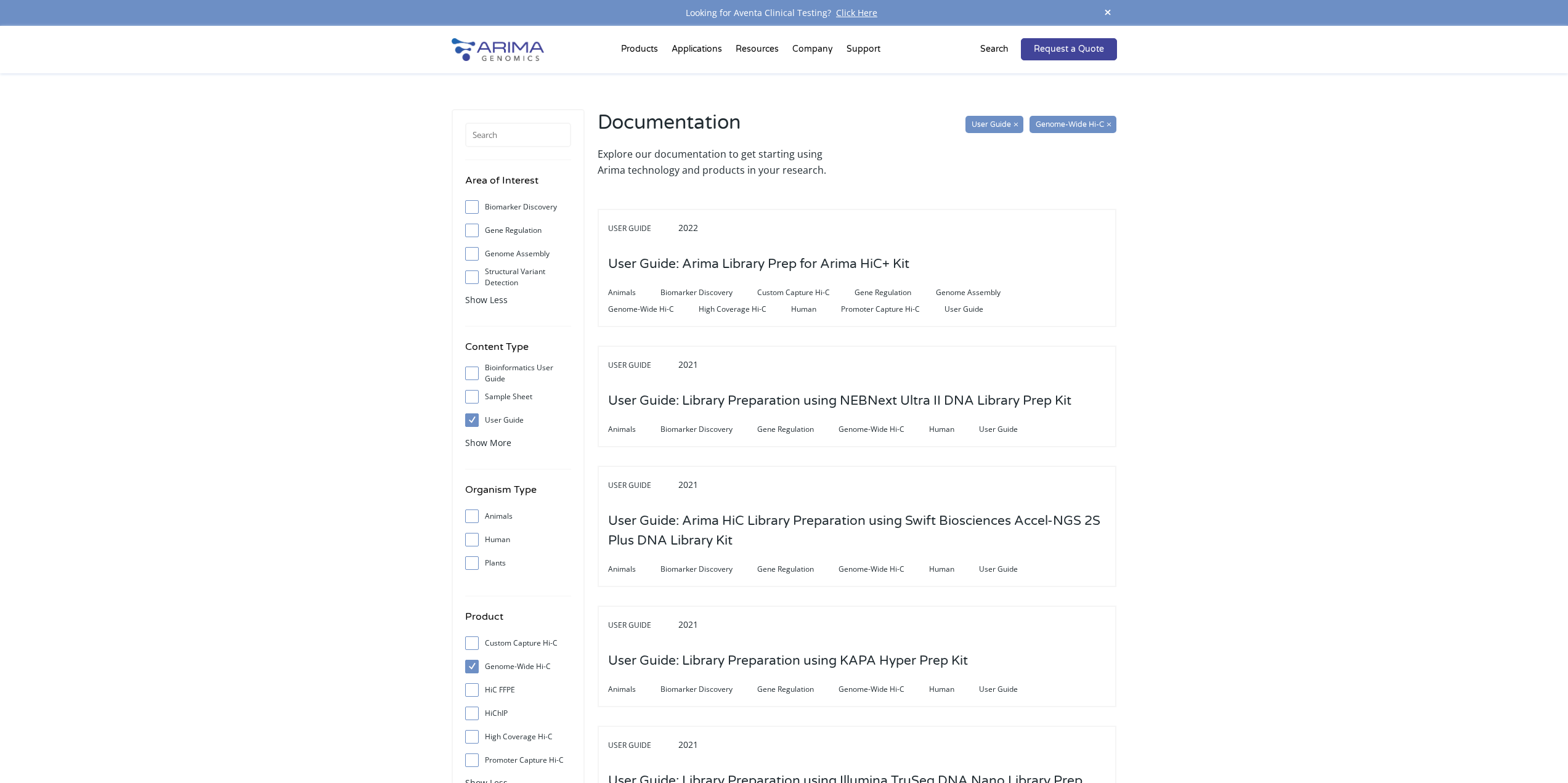
click at [472, 279] on input "Structural Variant Detection" at bounding box center [472, 277] width 8 height 8
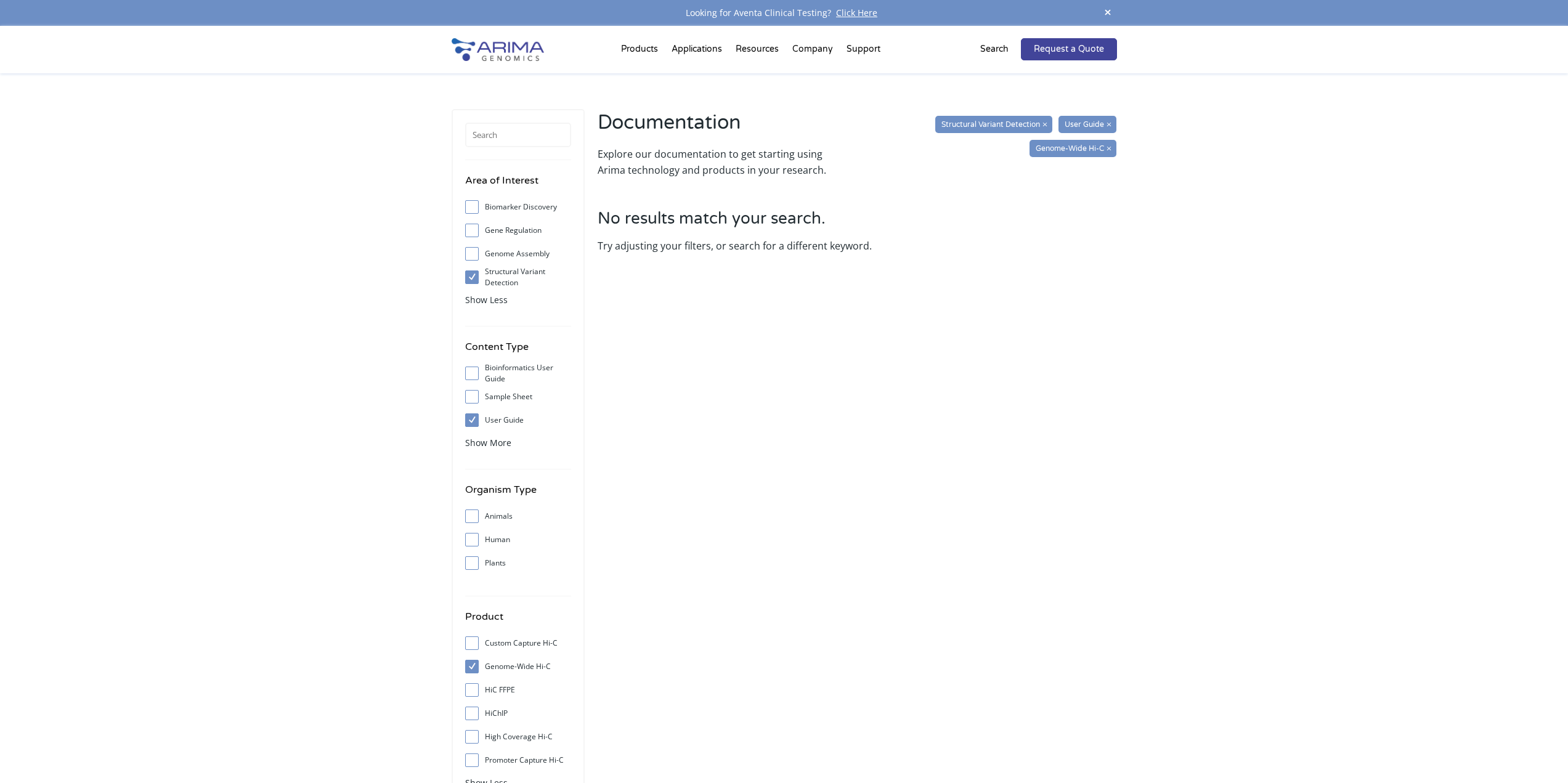
click at [472, 279] on input "Structural Variant Detection" at bounding box center [472, 277] width 8 height 8
checkbox input "false"
